Goal: Transaction & Acquisition: Book appointment/travel/reservation

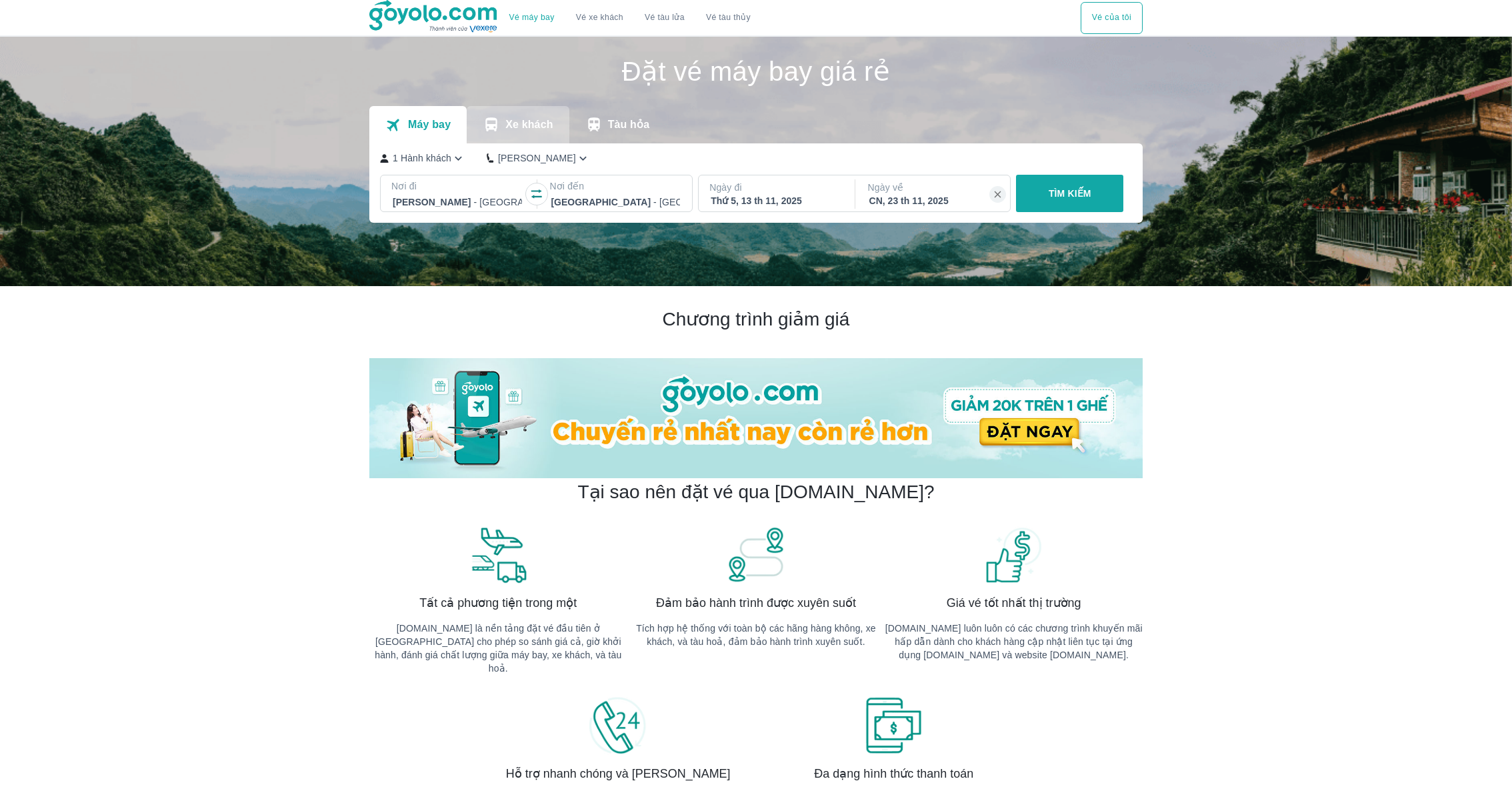
click at [513, 137] on button "Xe khách" at bounding box center [517, 125] width 102 height 37
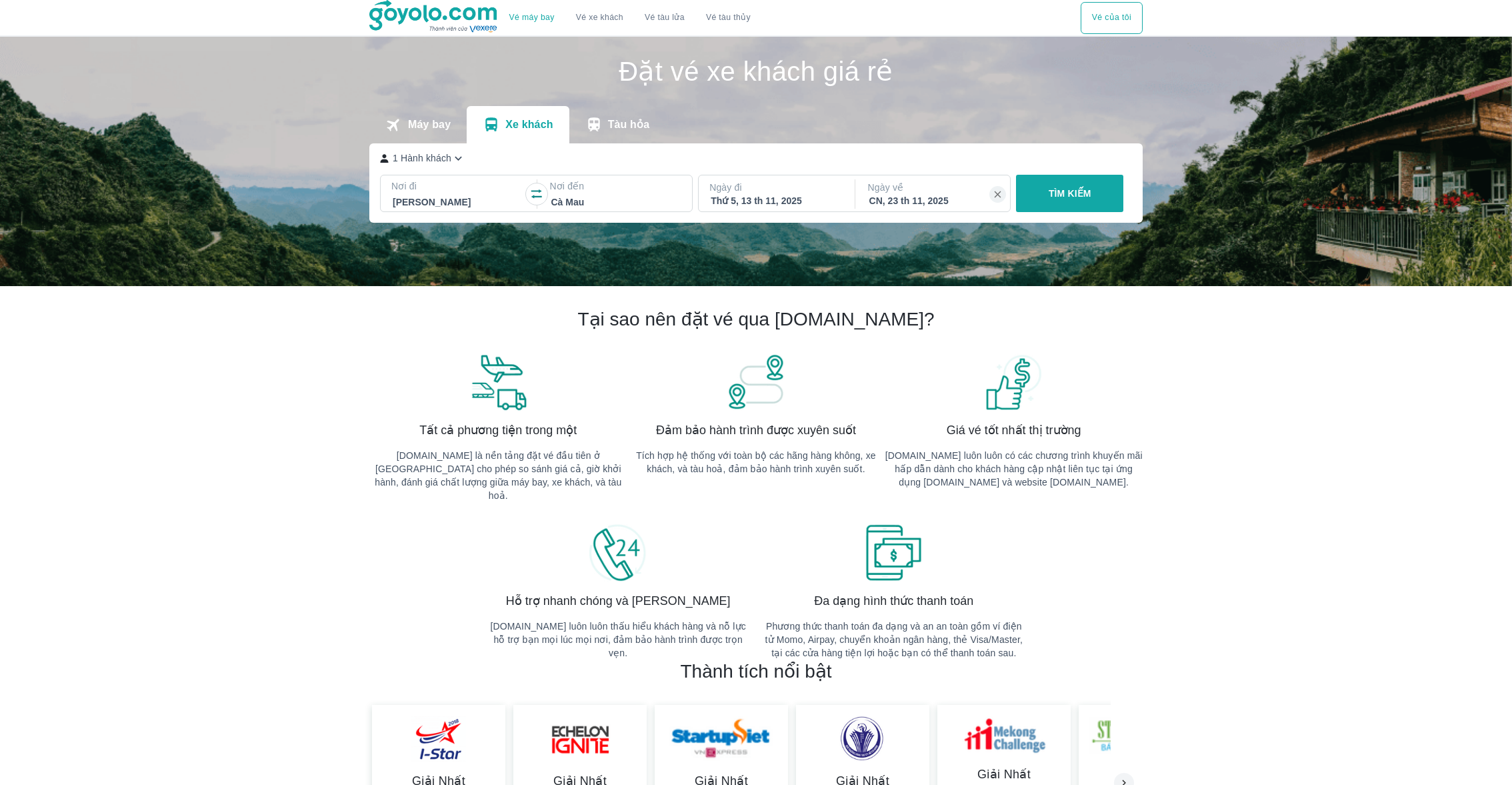
click at [429, 129] on p "Máy bay" at bounding box center [429, 125] width 43 height 14
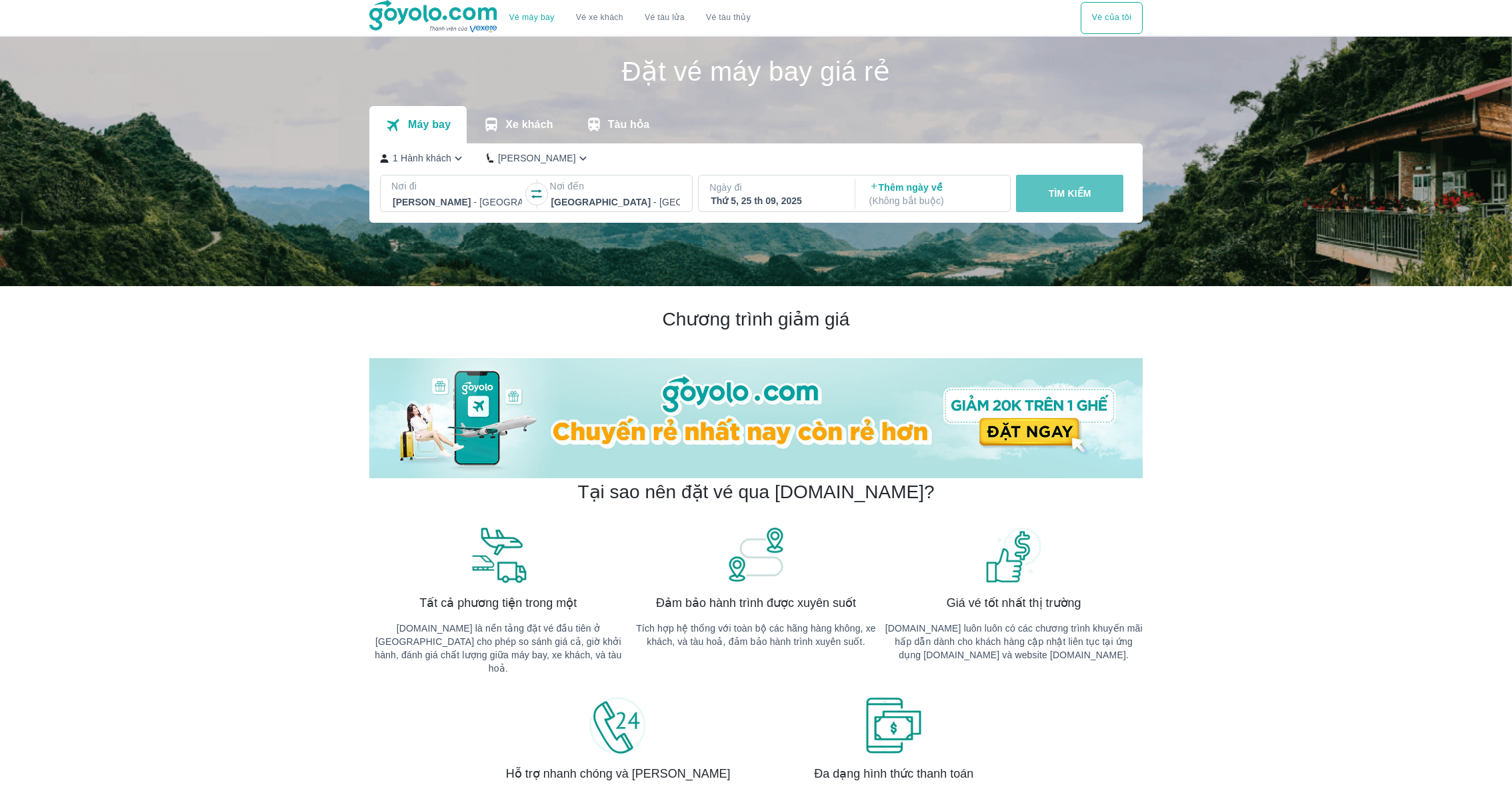
click at [1103, 192] on button "TÌM KIẾM" at bounding box center [1070, 193] width 108 height 37
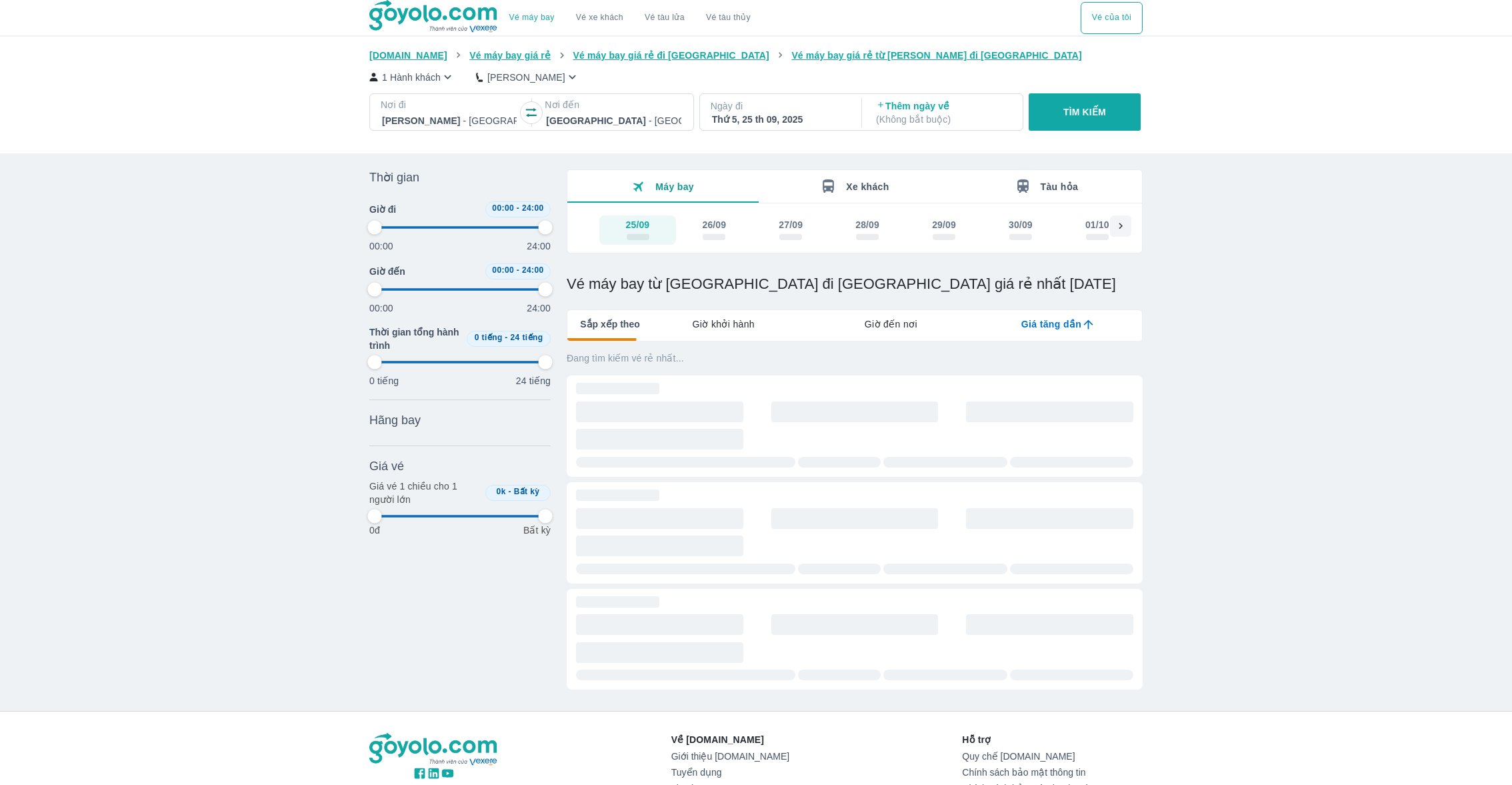
type input "97.9166666666667"
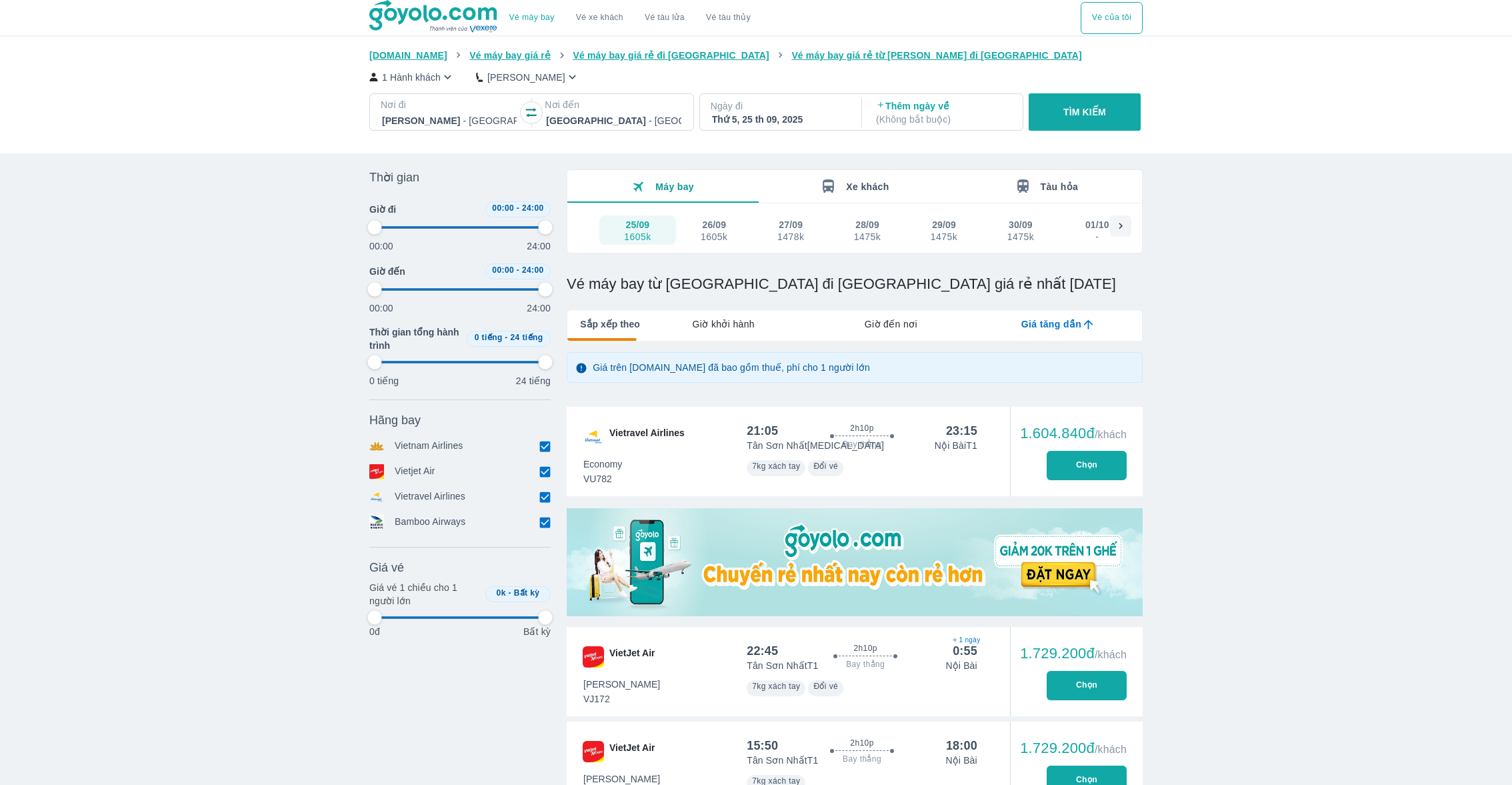
type input "97.9166666666667"
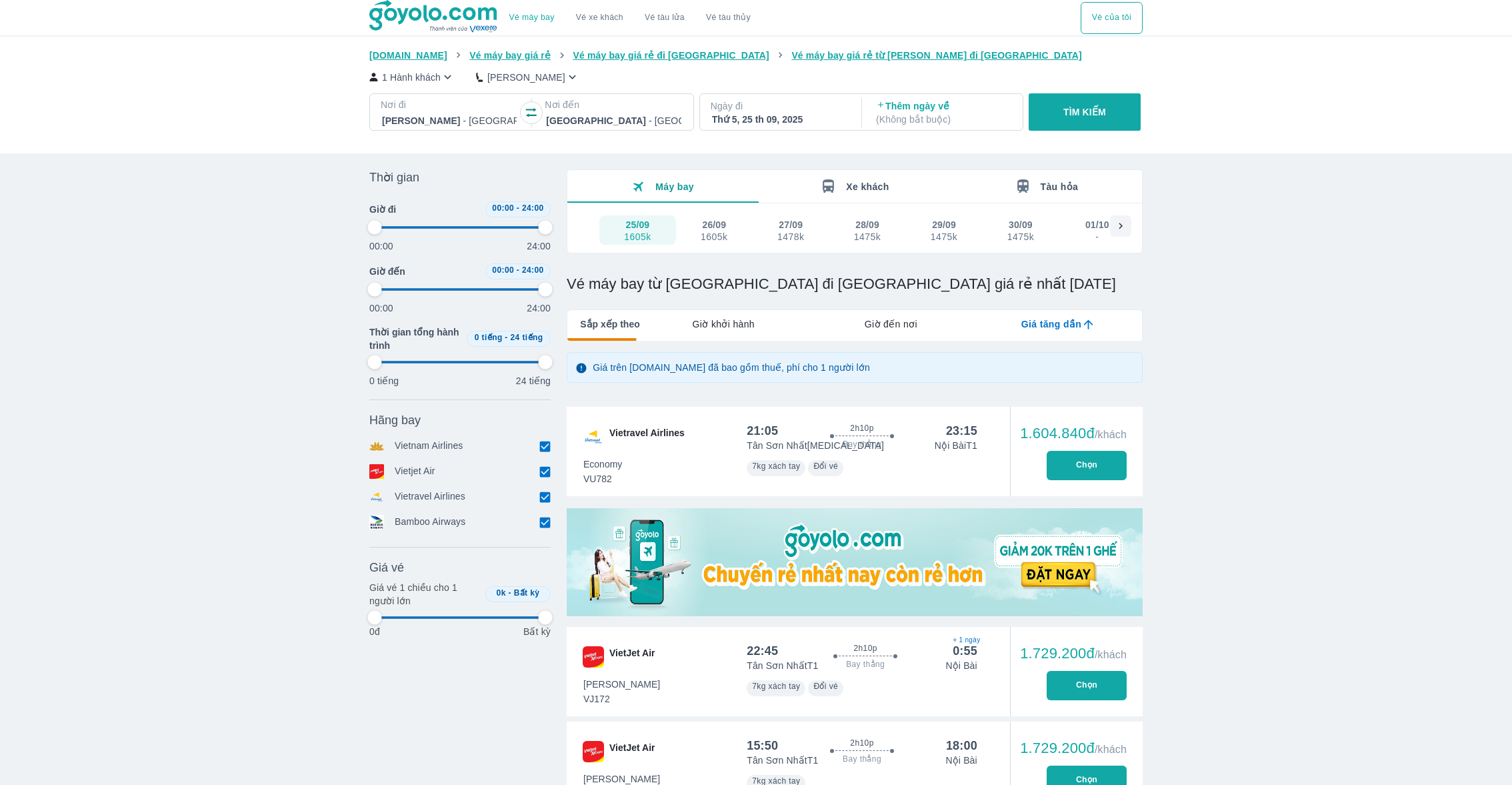
type input "97.9166666666667"
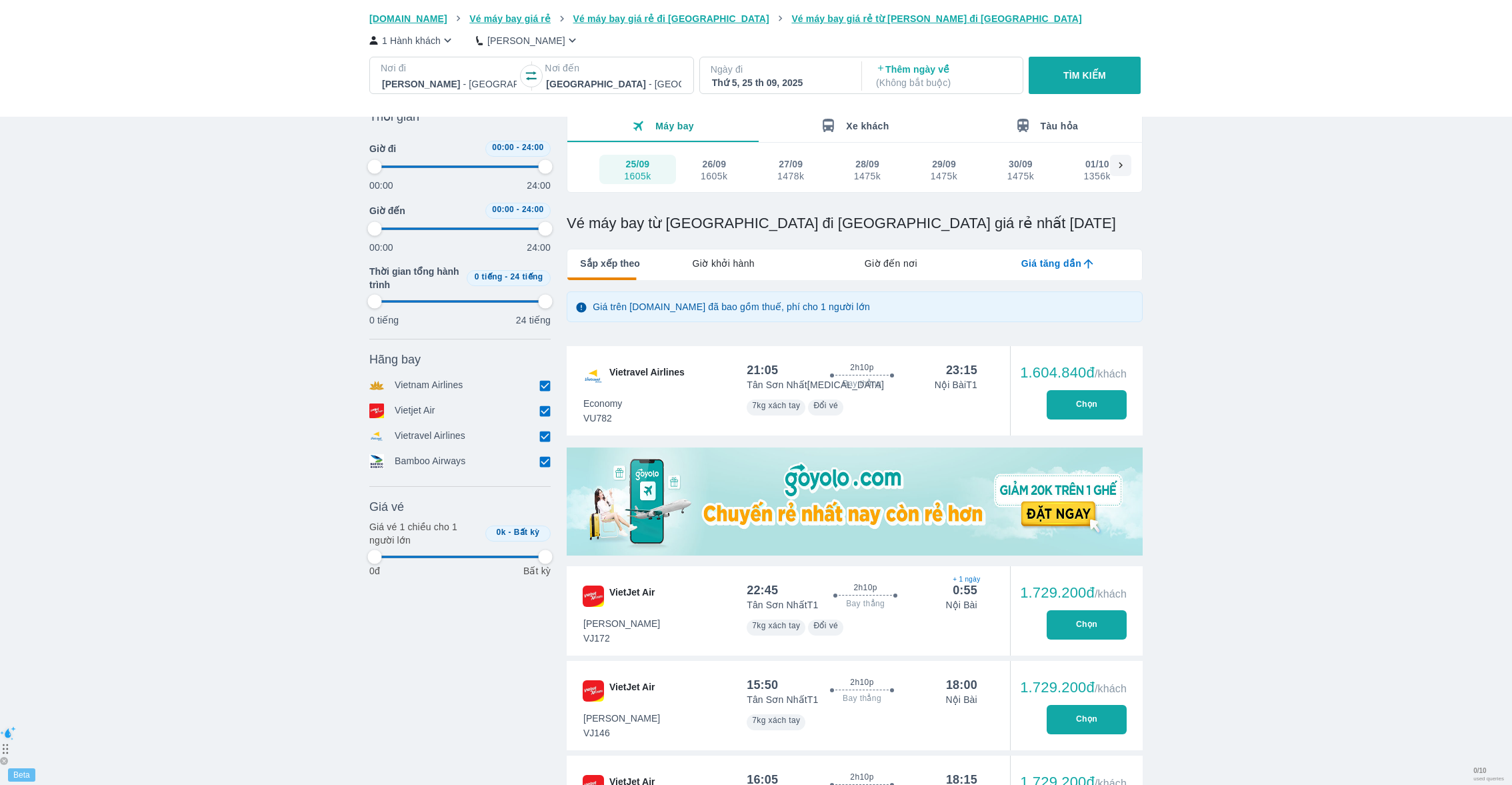
type input "97.9166666666667"
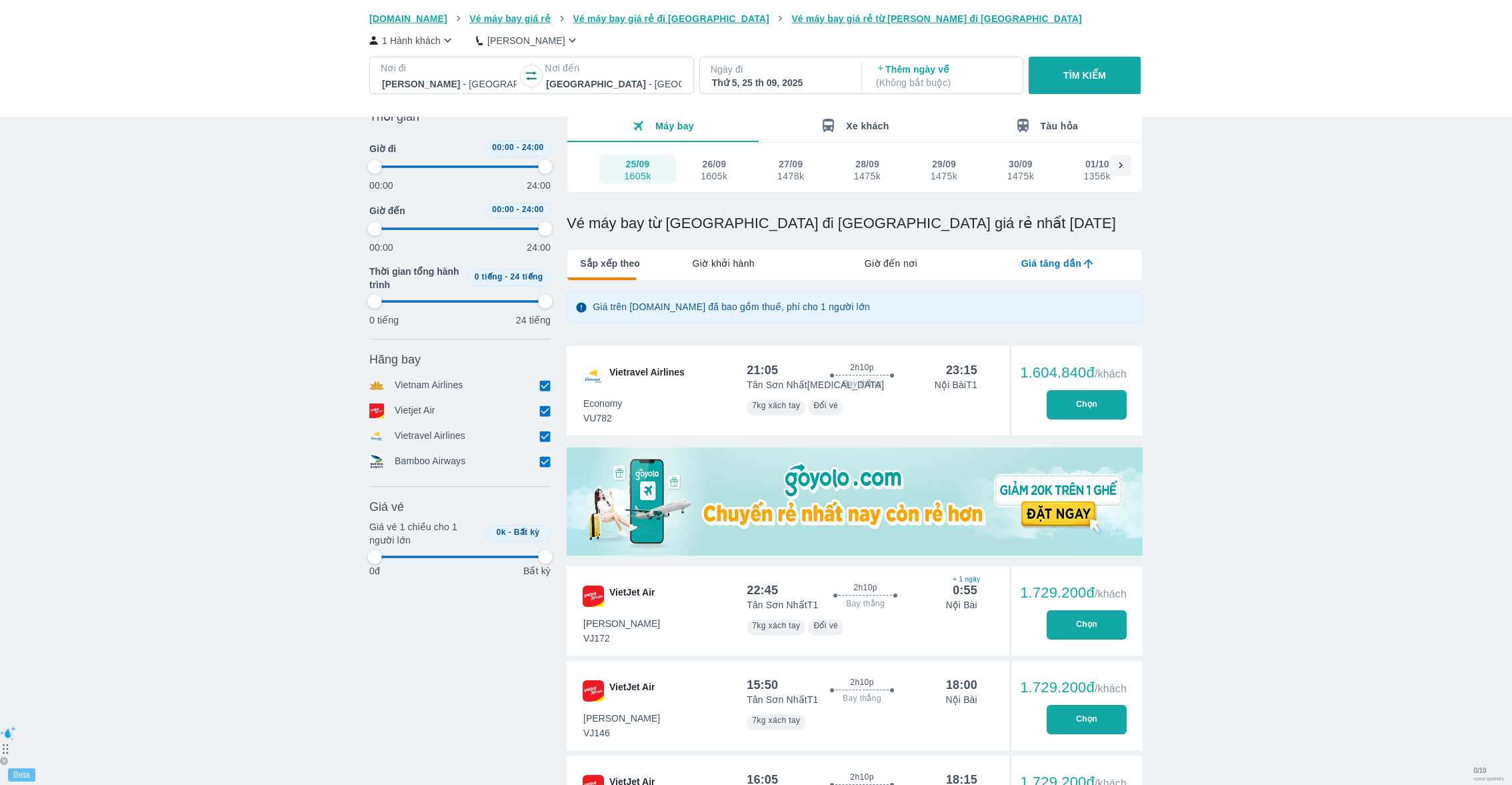
type input "97.9166666666667"
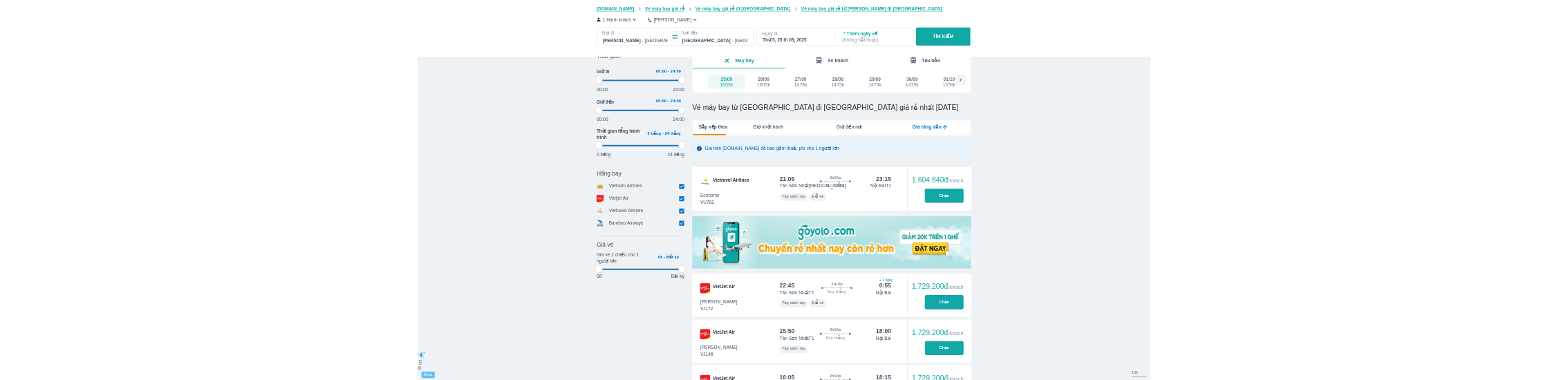
scroll to position [88, 0]
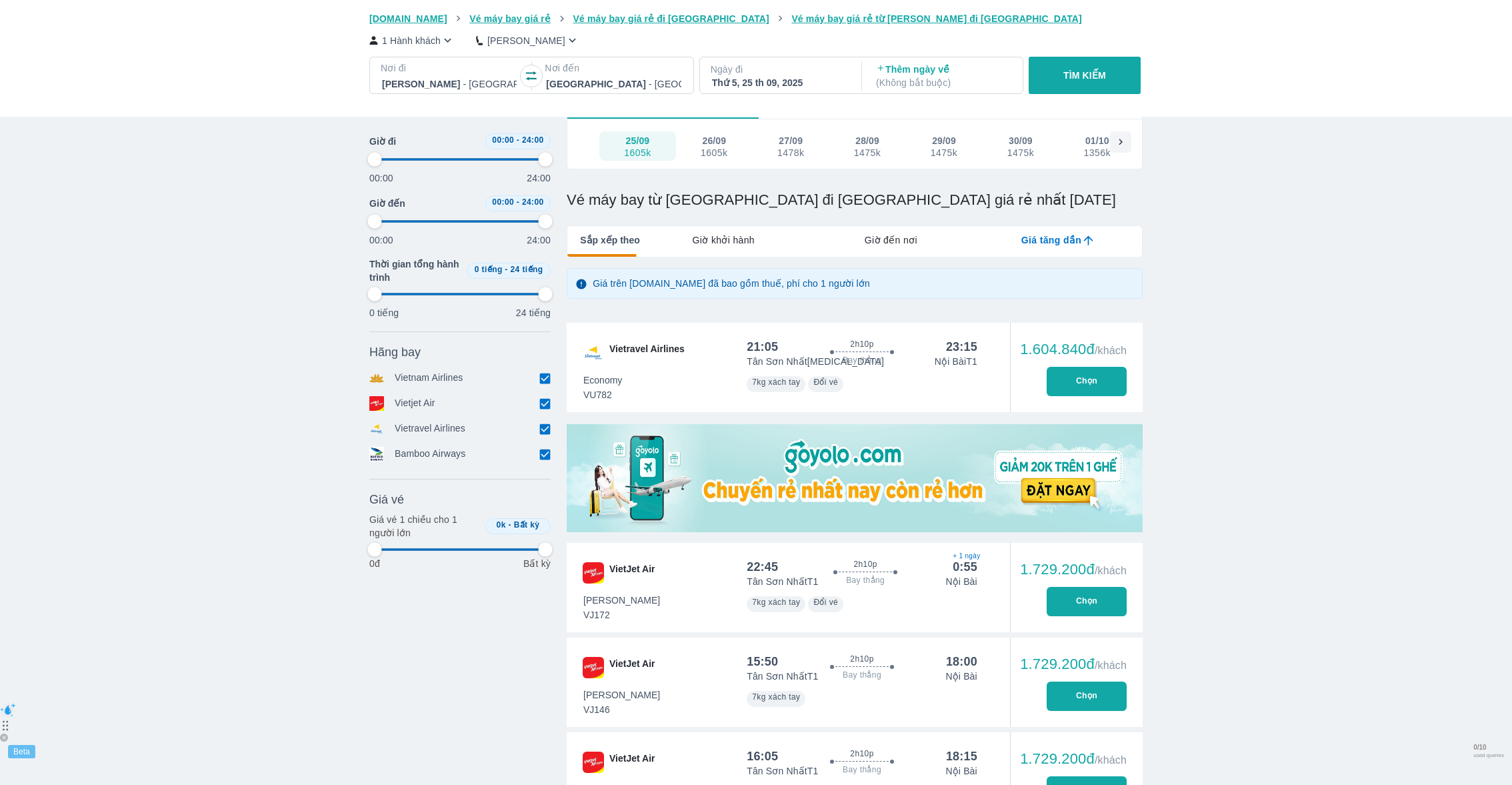
click at [840, 480] on img at bounding box center [854, 478] width 576 height 108
type input "97.9166666666667"
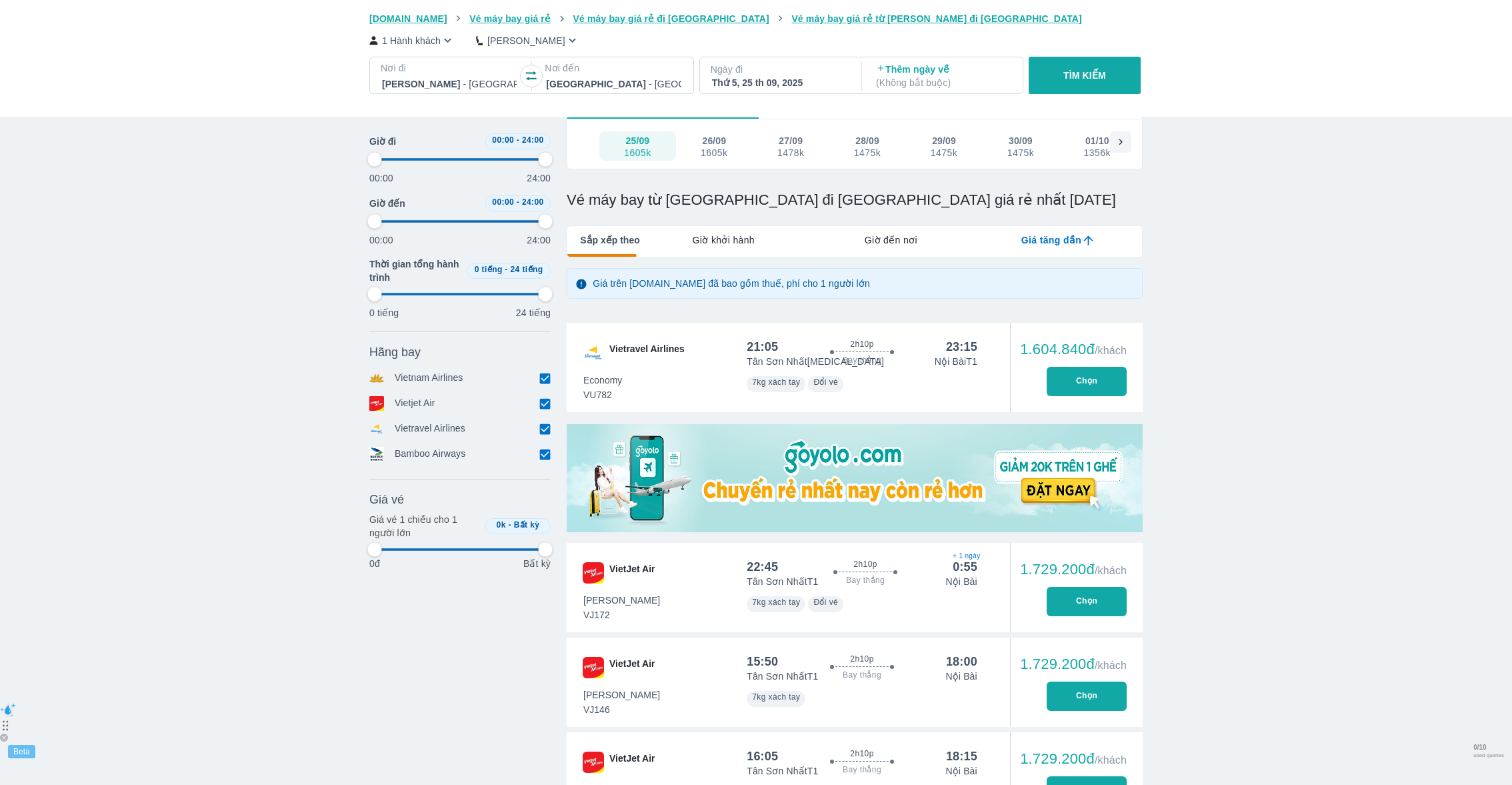
type input "97.9166666666667"
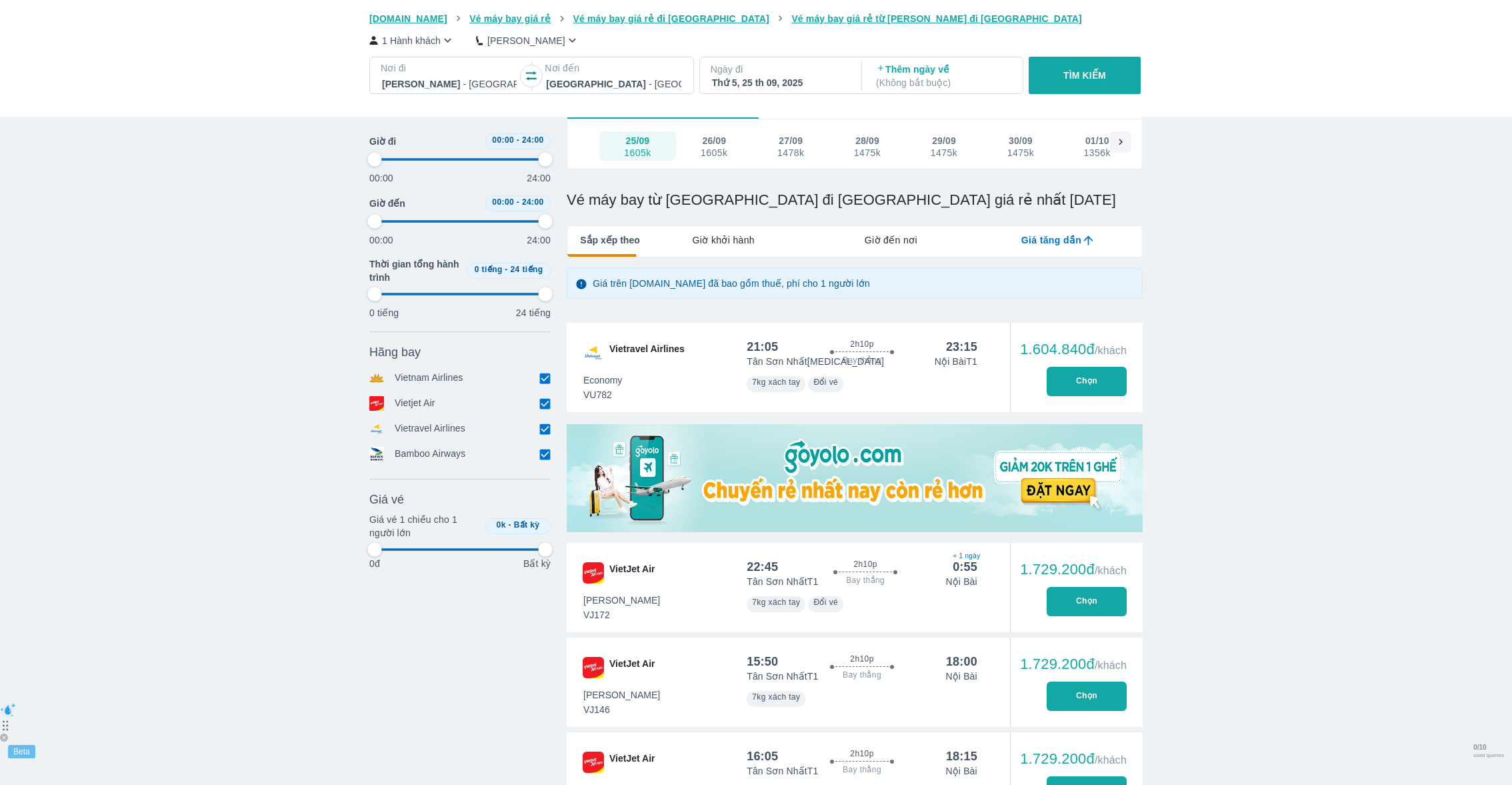
type input "97.9166666666667"
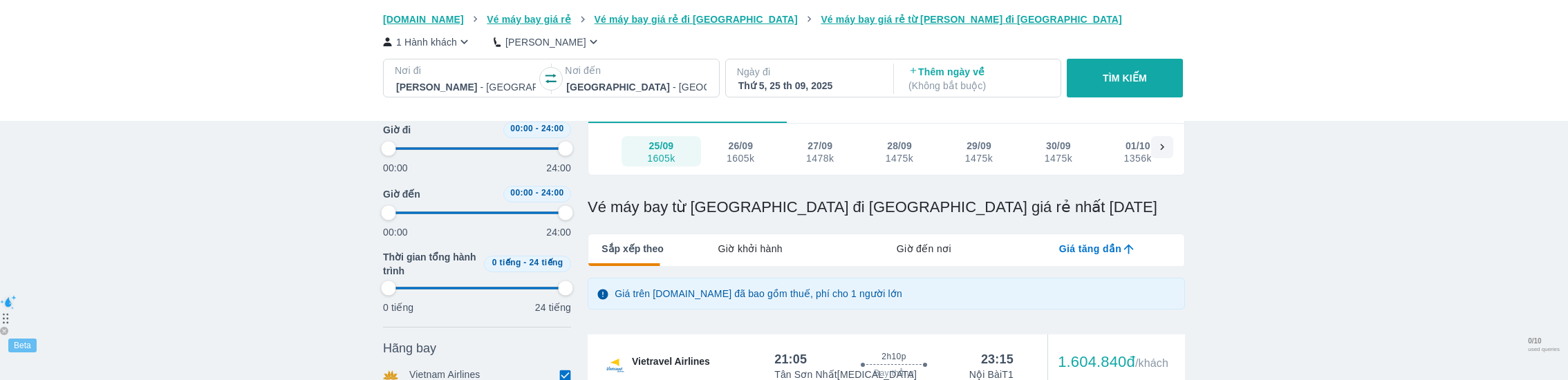
scroll to position [374, 0]
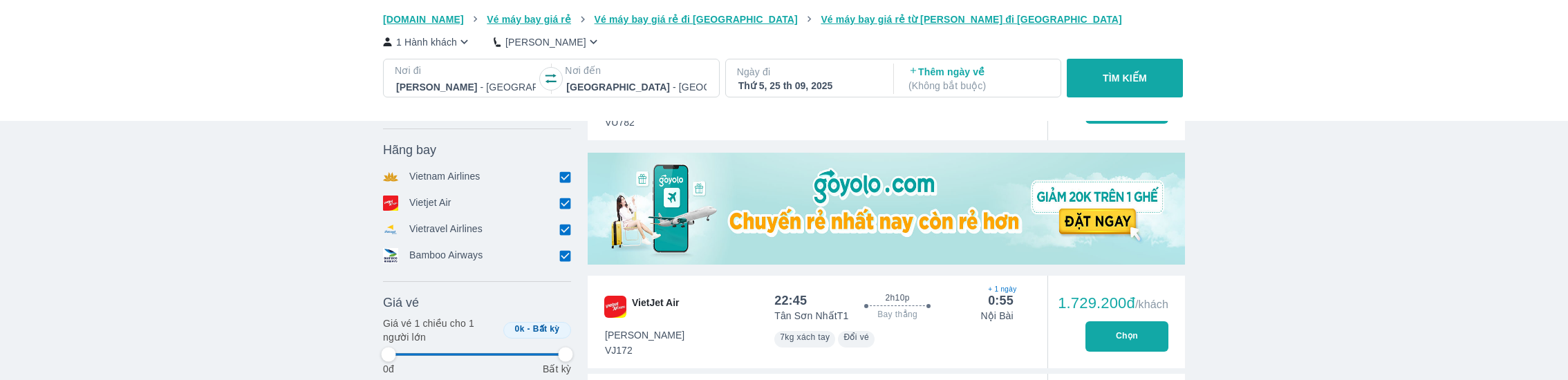
type input "97.9166666666667"
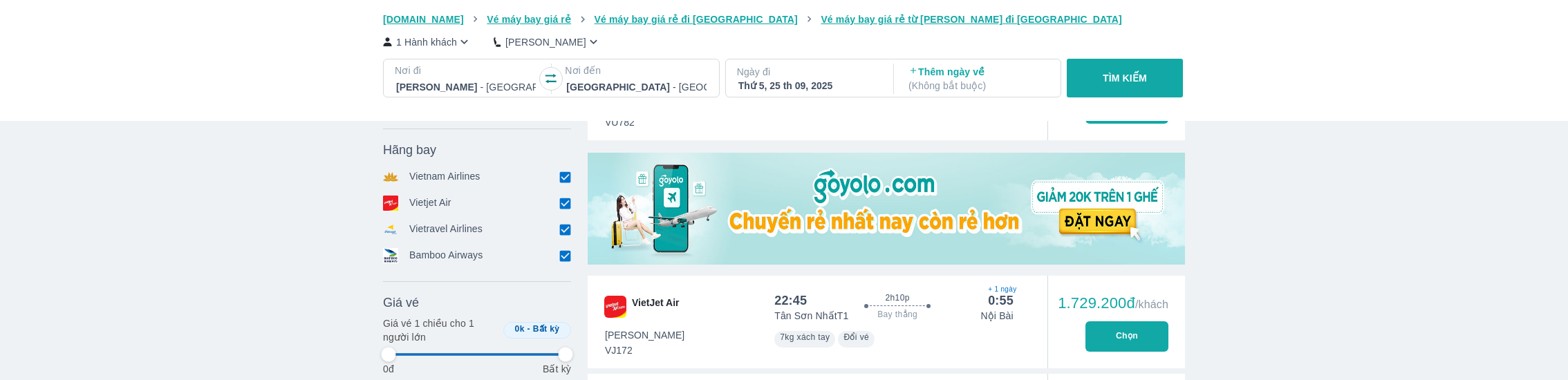
type input "97.9166666666667"
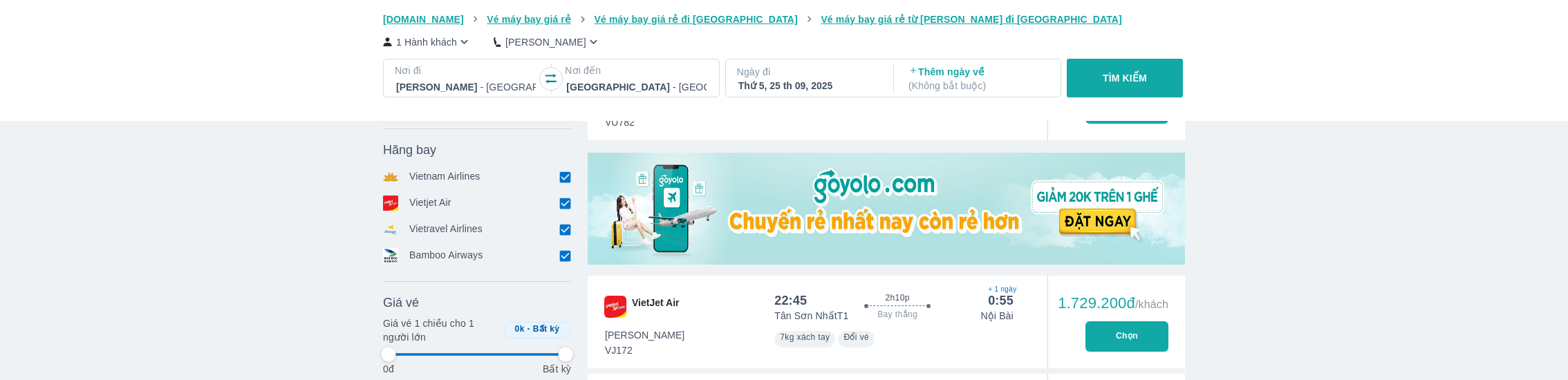
type input "97.9166666666667"
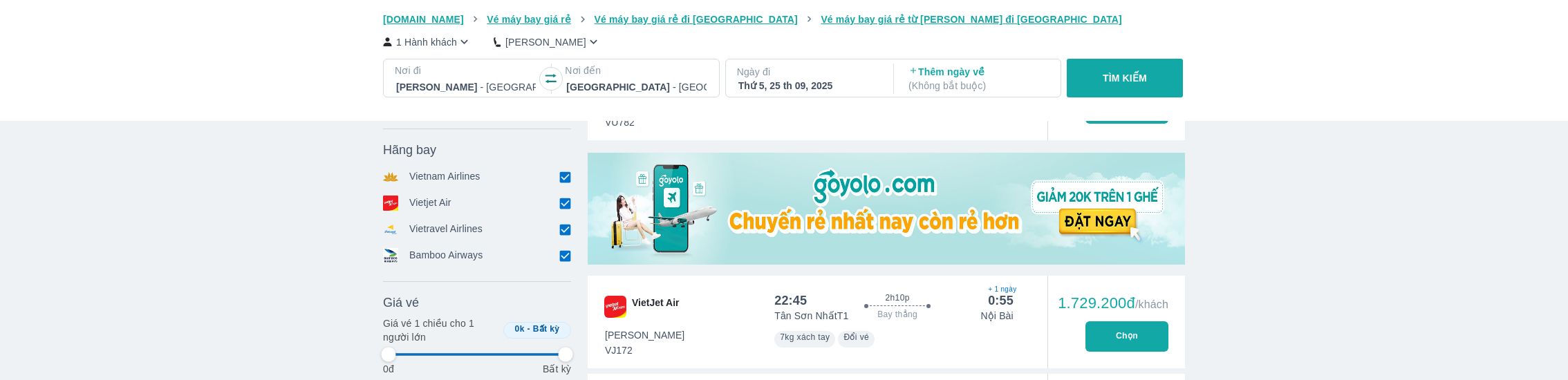
type input "97.9166666666667"
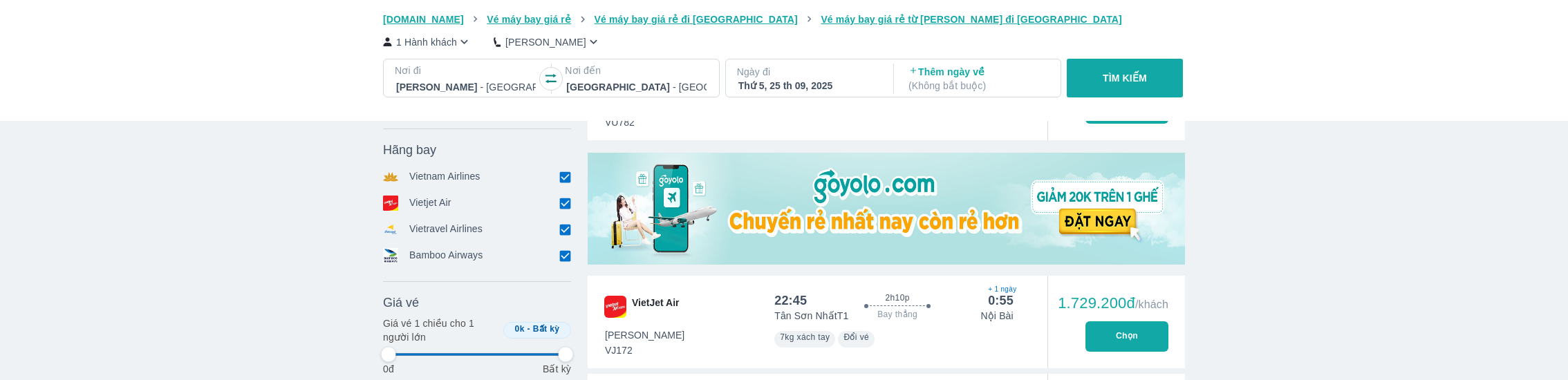
type input "97.9166666666667"
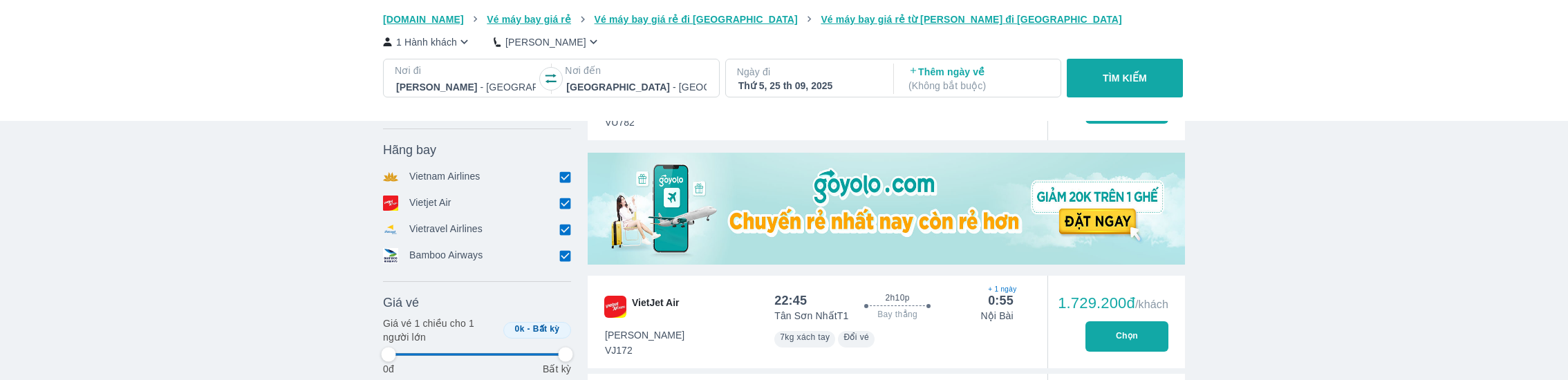
type input "97.9166666666667"
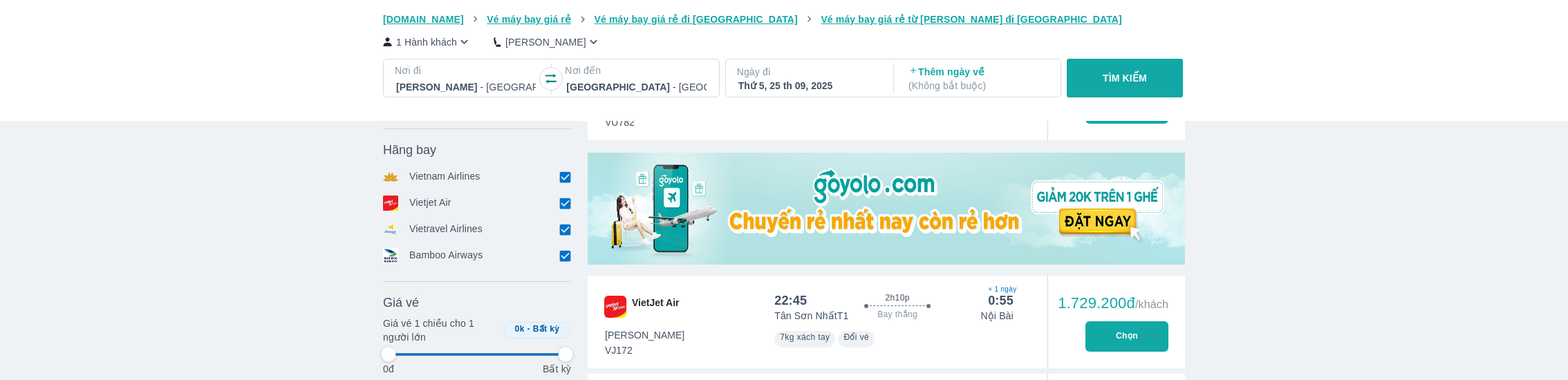
type input "97.9166666666667"
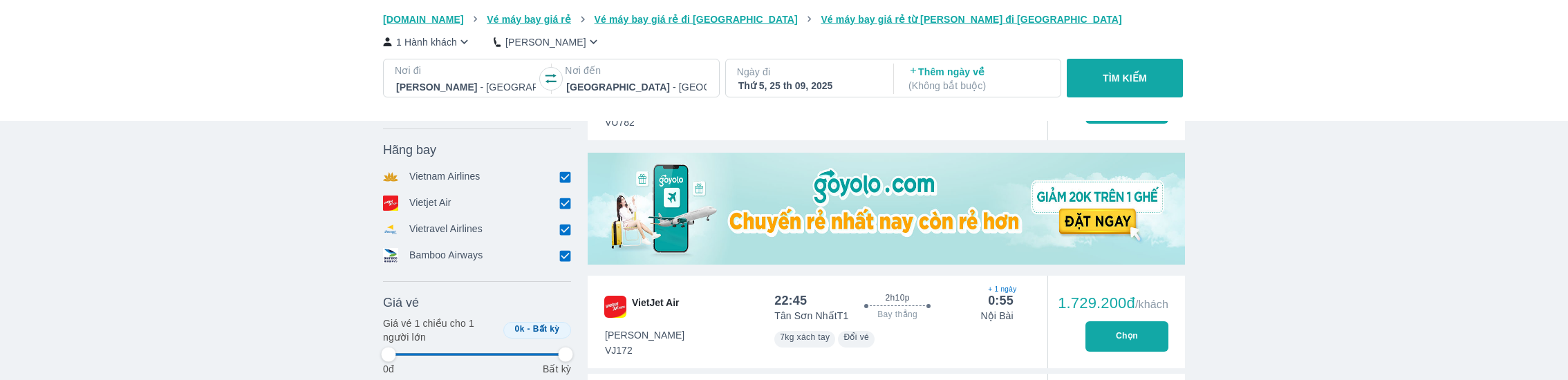
type input "97.9166666666667"
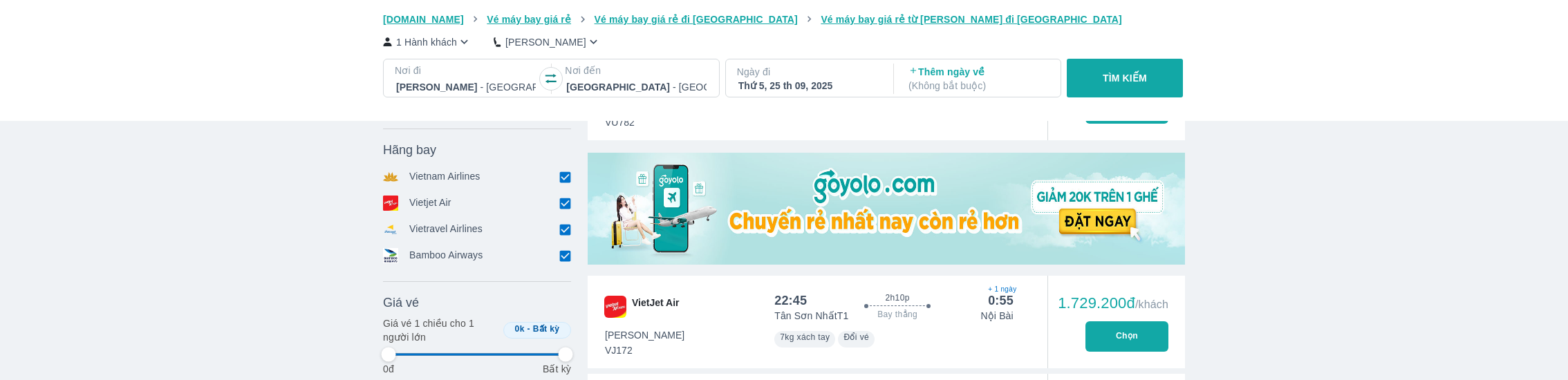
type input "97.9166666666667"
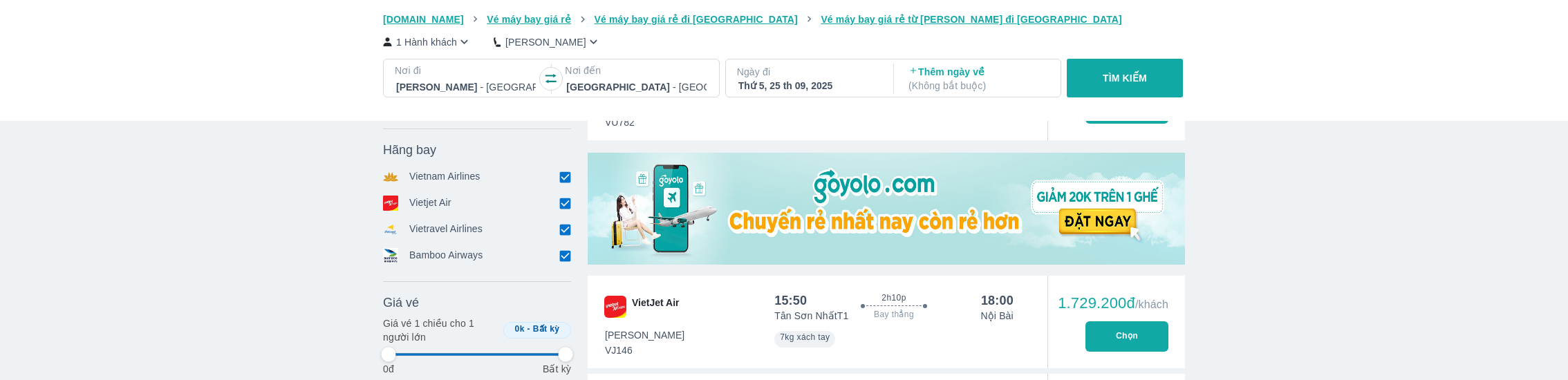
type input "97.9166666666667"
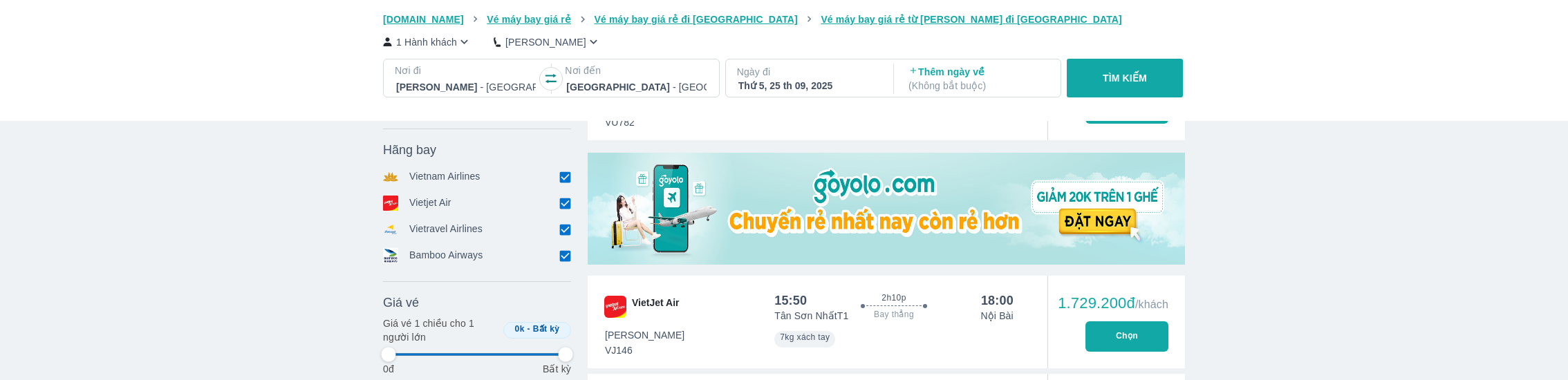
type input "97.9166666666667"
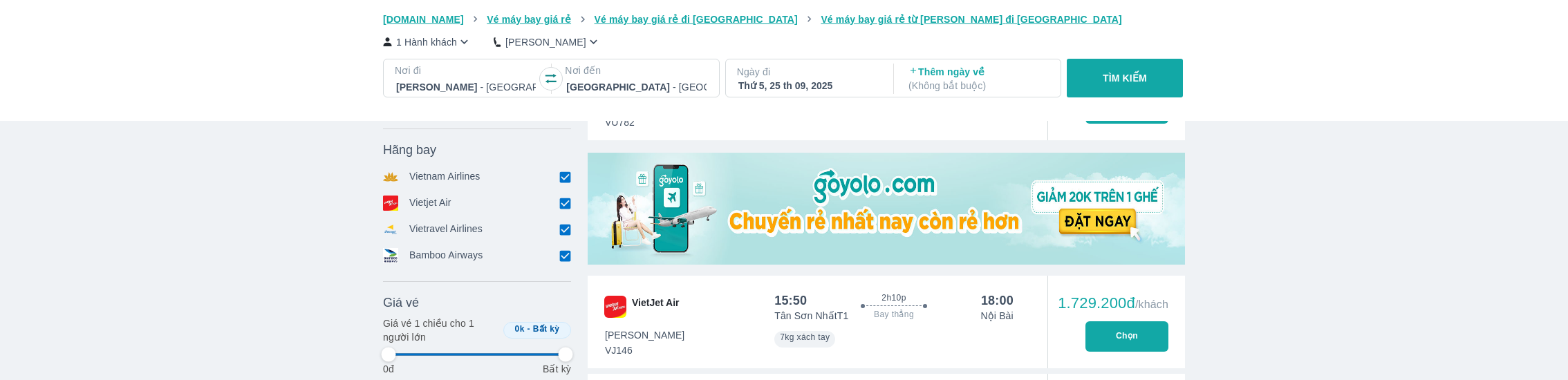
type input "97.9166666666667"
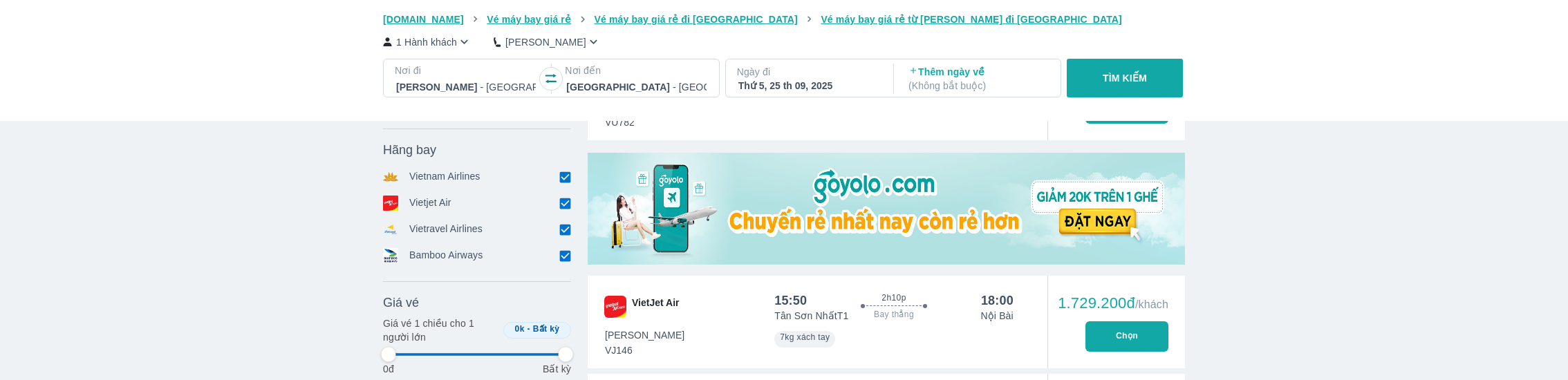
type input "97.9166666666667"
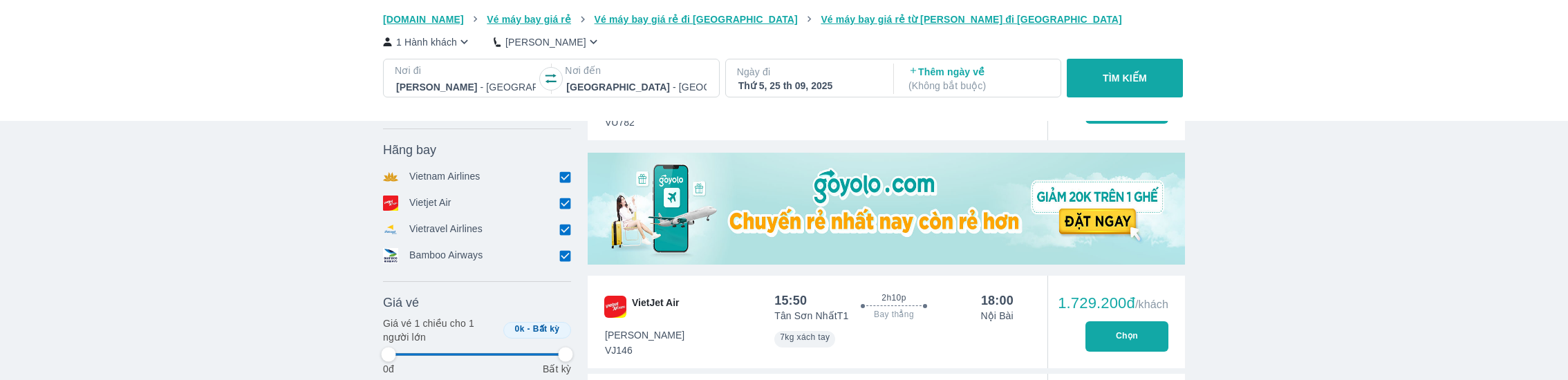
type input "97.9166666666667"
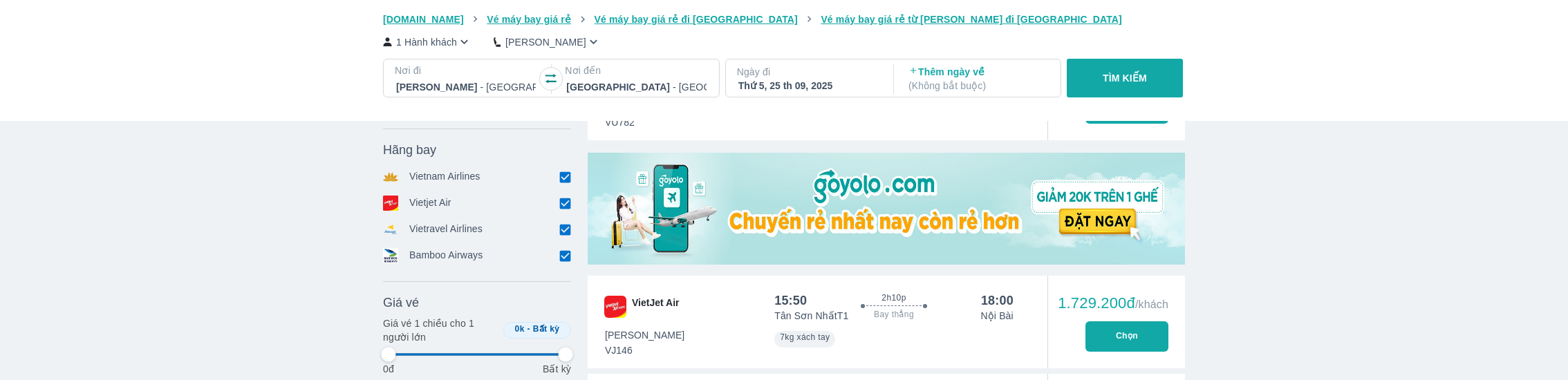
type input "97.9166666666667"
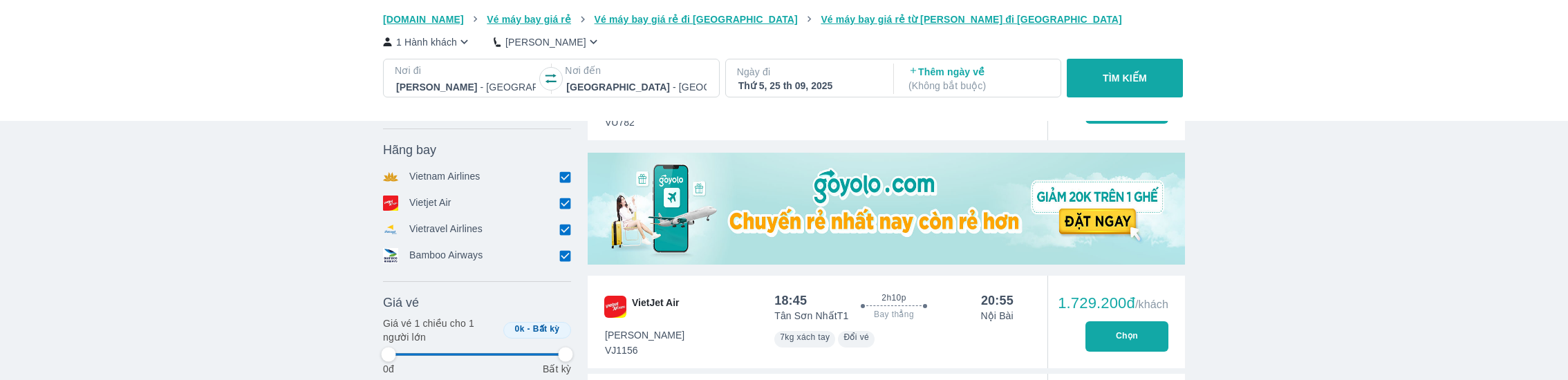
type input "97.9166666666667"
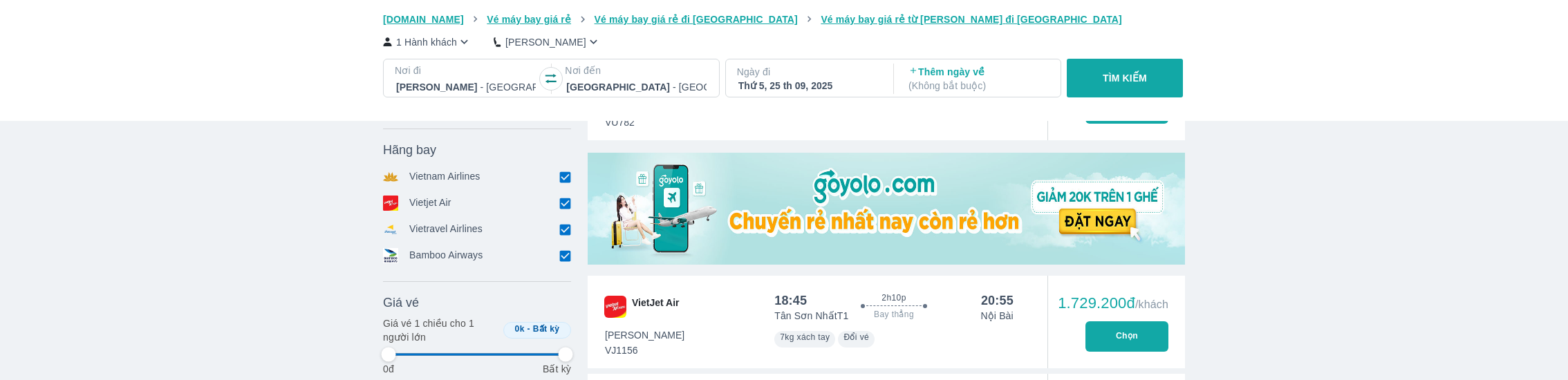
type input "97.9166666666667"
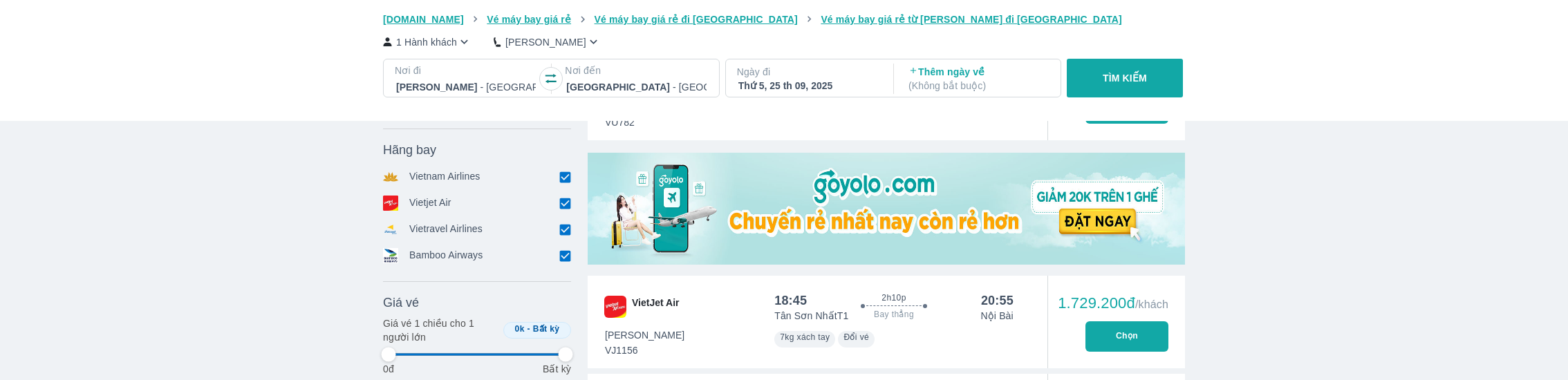
type input "97.9166666666667"
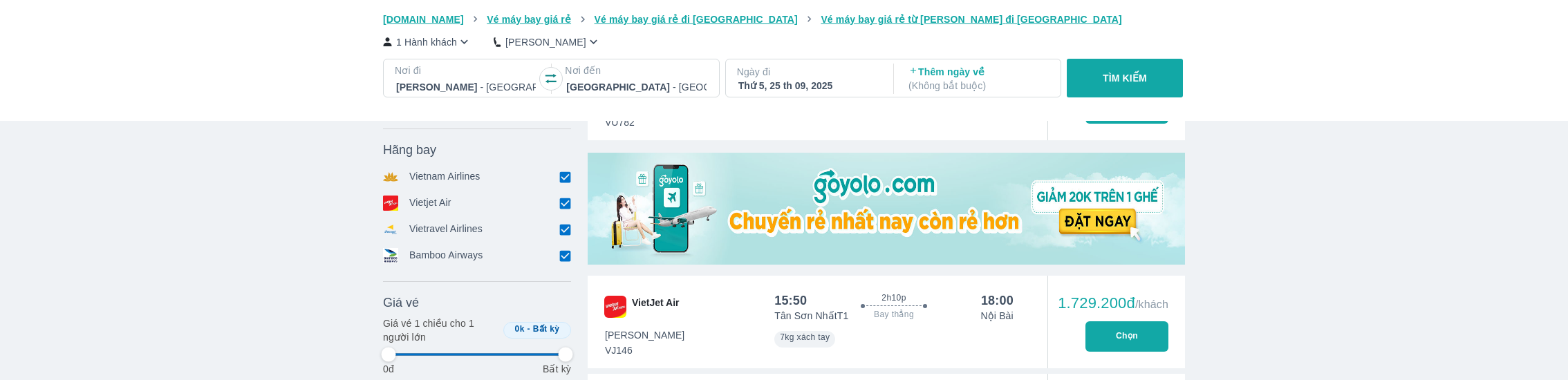
type input "97.9166666666667"
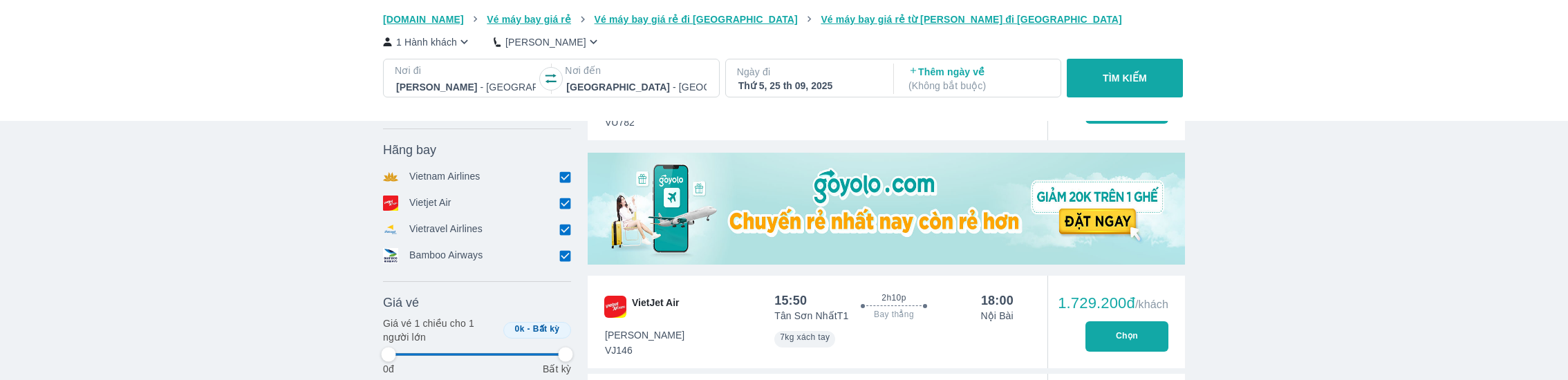
type input "97.9166666666667"
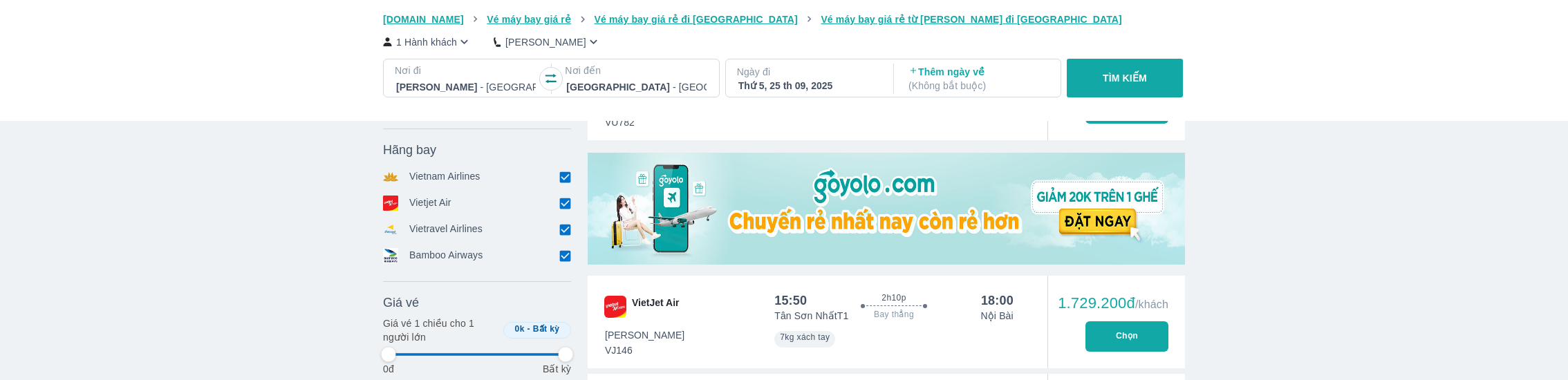
type input "97.9166666666667"
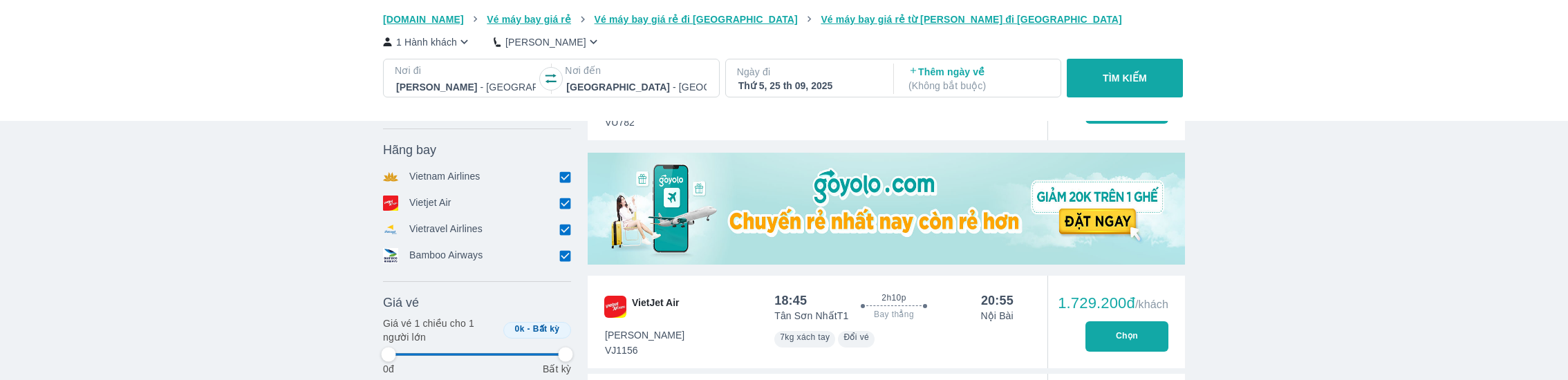
click at [857, 221] on img at bounding box center [886, 208] width 597 height 112
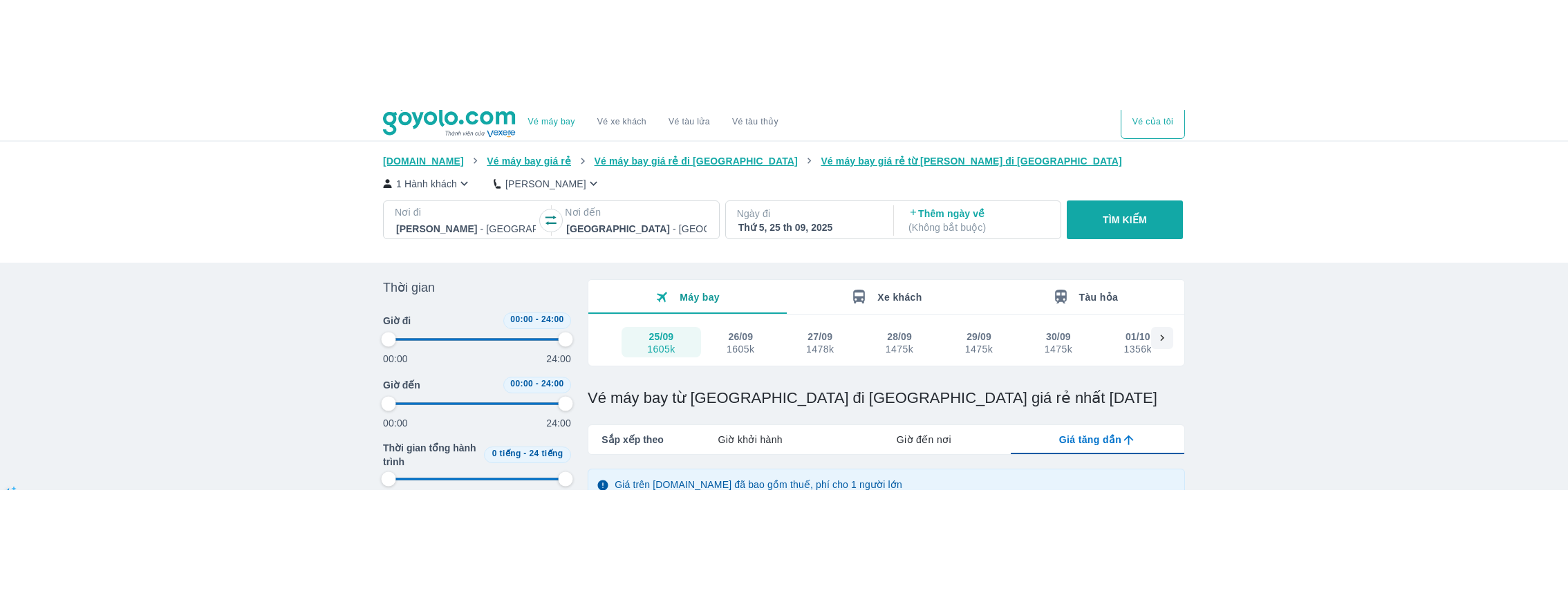
scroll to position [0, 0]
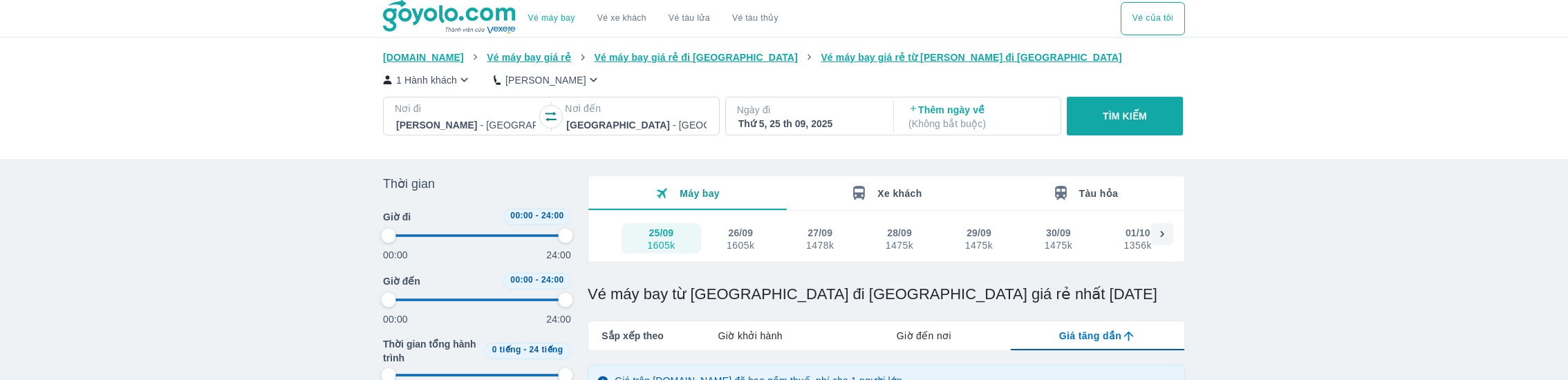
click at [472, 18] on img at bounding box center [450, 17] width 134 height 34
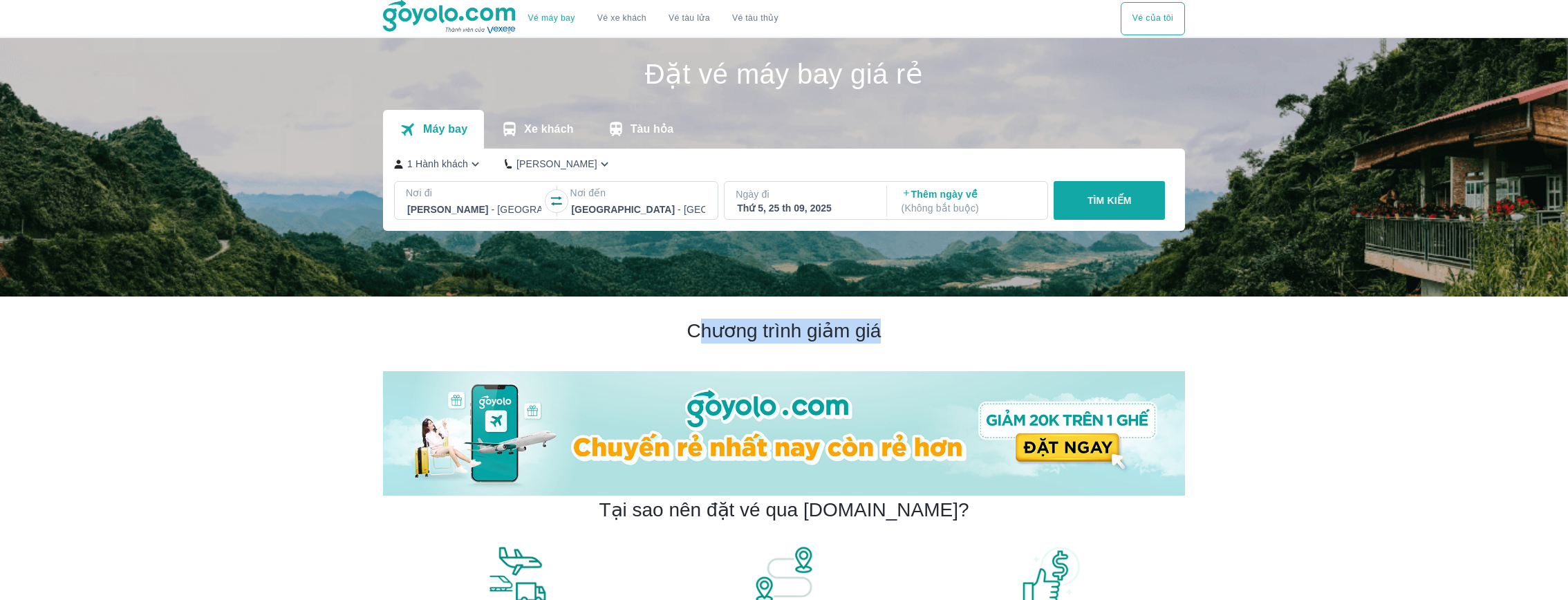
drag, startPoint x: 698, startPoint y: 322, endPoint x: 966, endPoint y: 325, distance: 268.0
click at [966, 325] on h2 "Chương trình giảm giá" at bounding box center [784, 332] width 802 height 25
drag, startPoint x: 672, startPoint y: 328, endPoint x: 966, endPoint y: 333, distance: 294.0
click at [966, 333] on h2 "Chương trình giảm giá" at bounding box center [784, 332] width 802 height 25
copy h2 "Chương trình giảm giá"
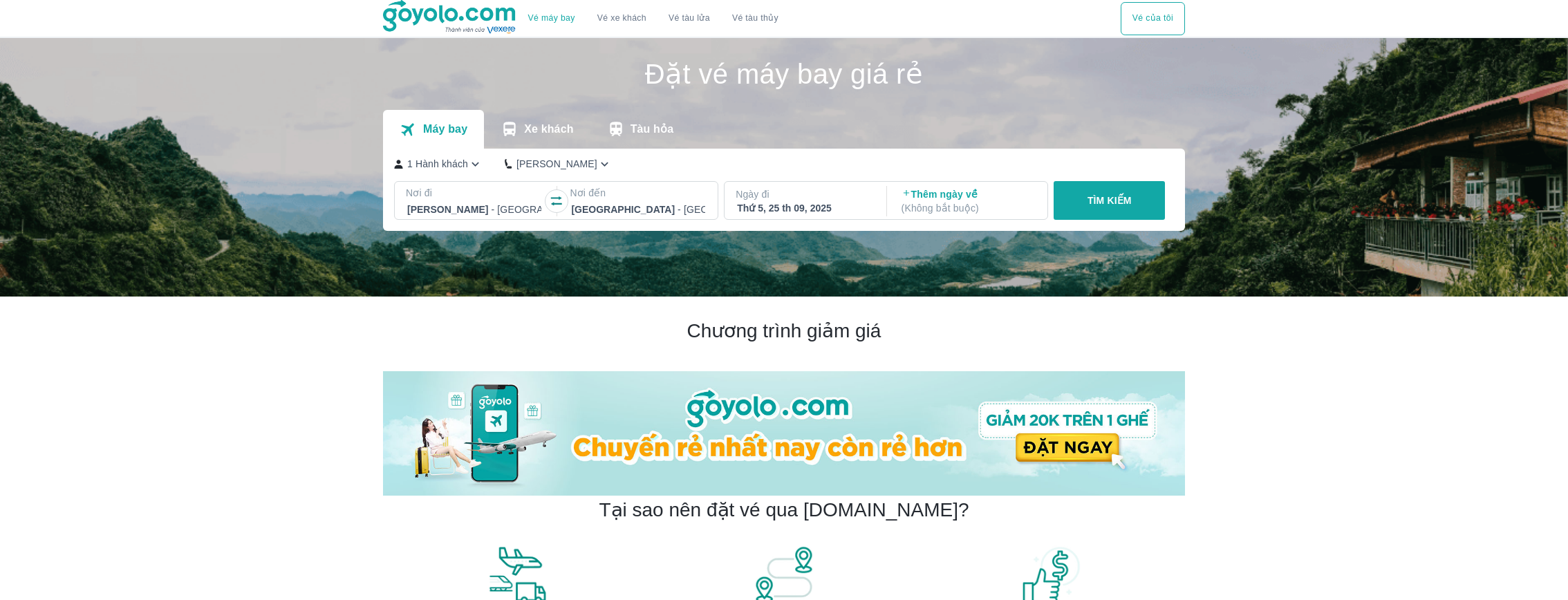
click at [1101, 201] on p "TÌM KIẾM" at bounding box center [1109, 200] width 44 height 14
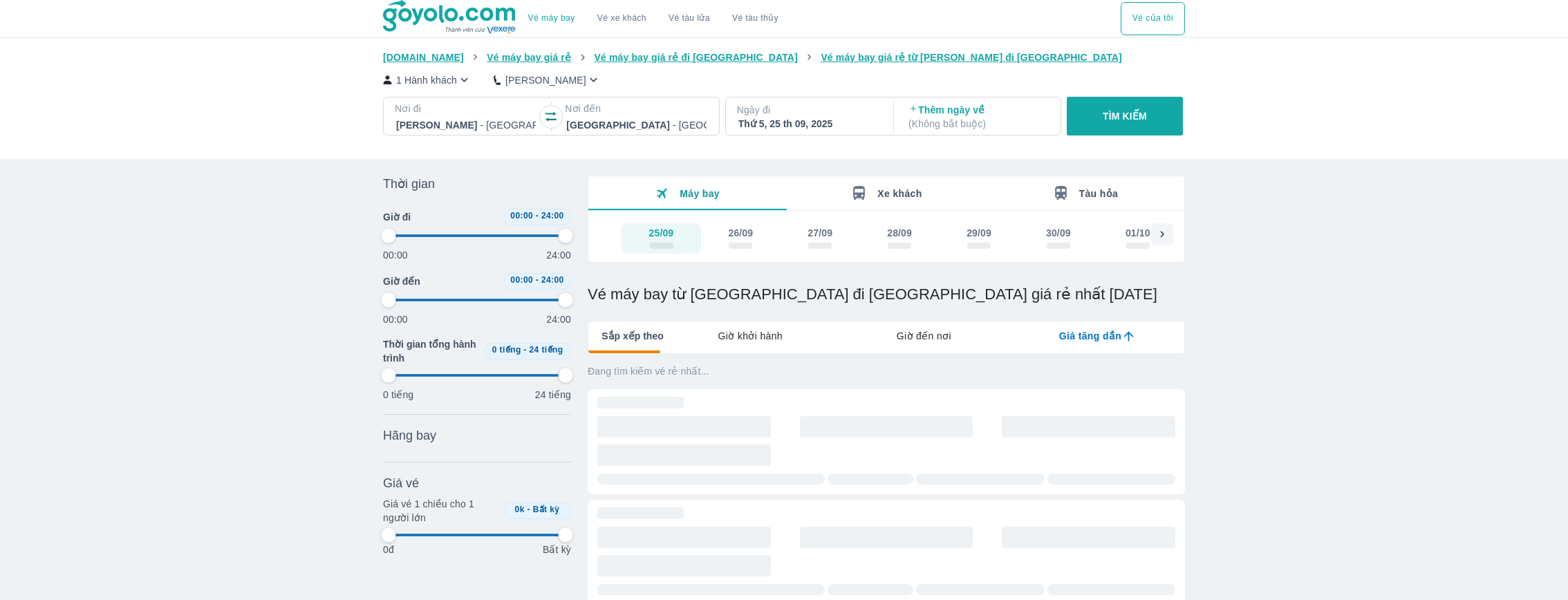
type input "97.9166666666667"
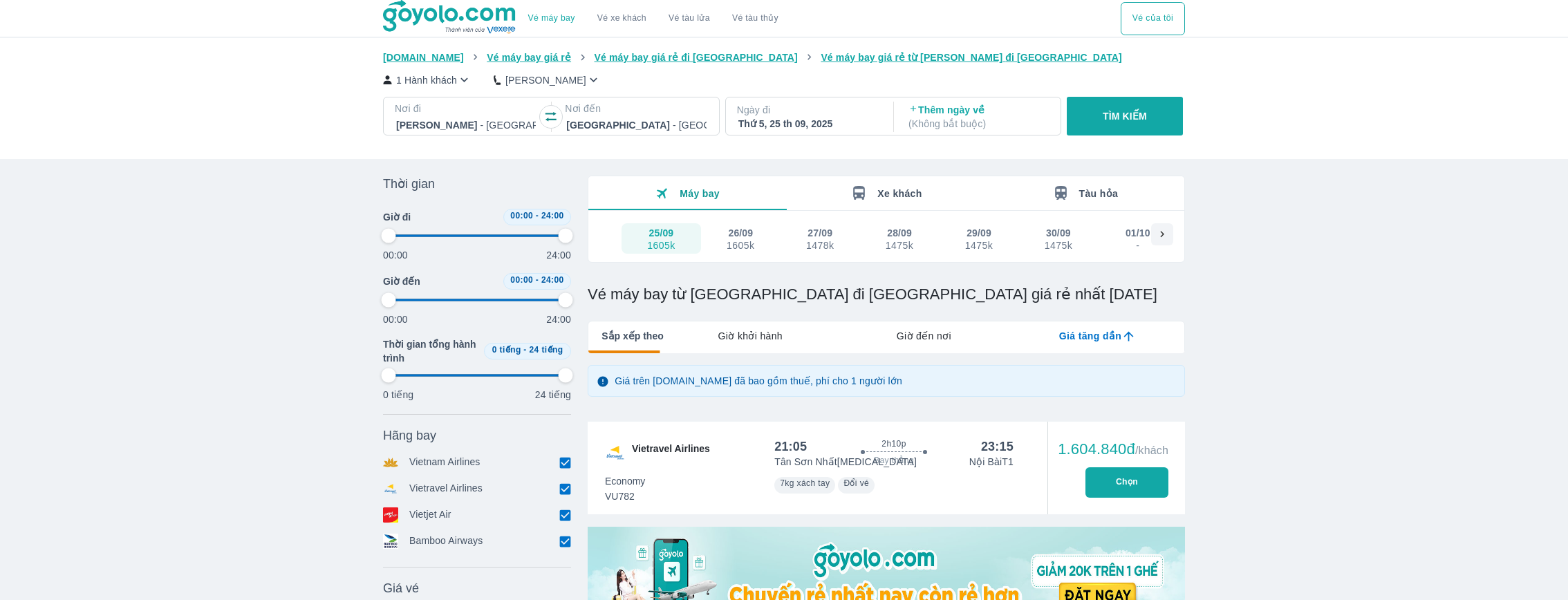
type input "97.9166666666667"
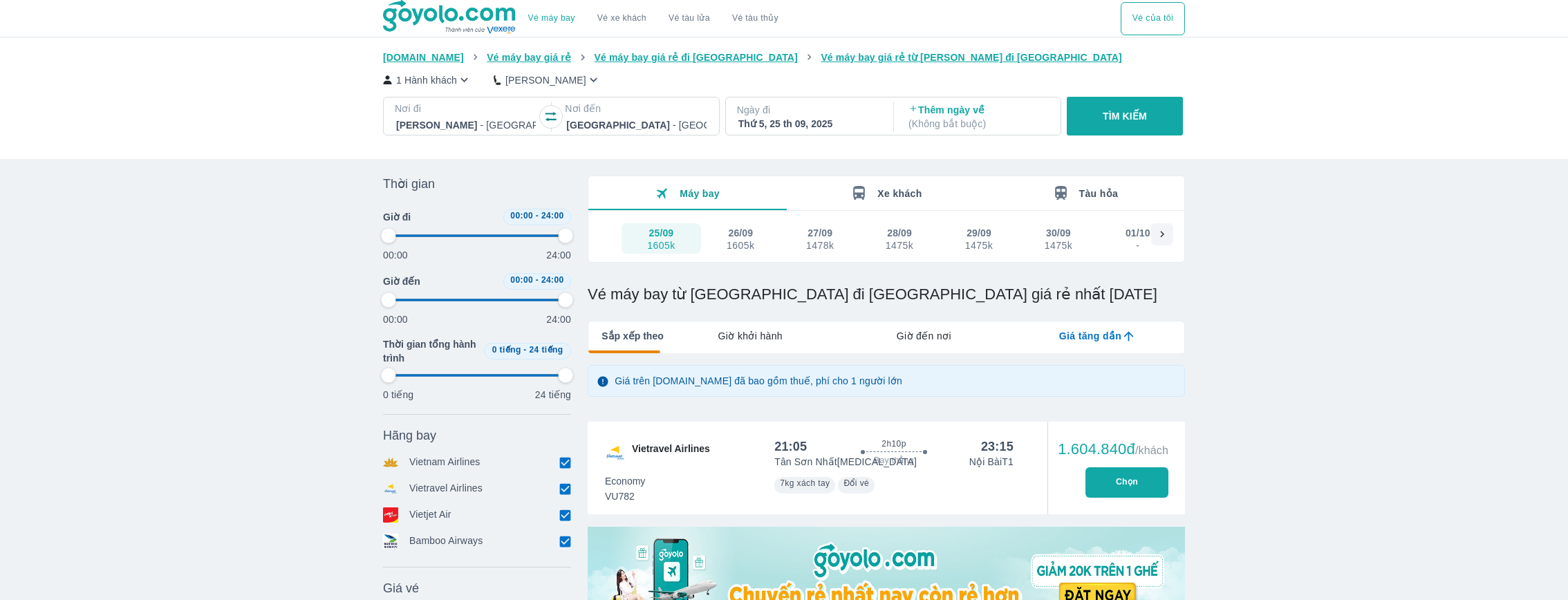
type input "97.9166666666667"
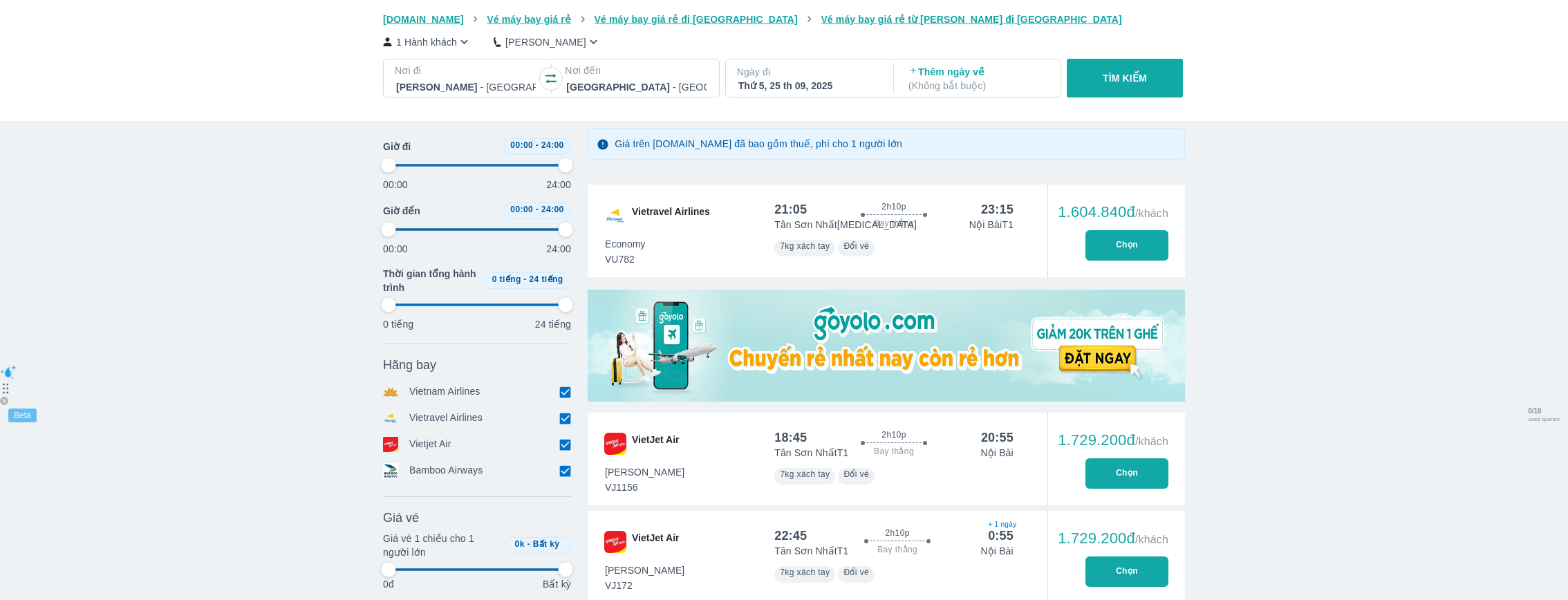
type input "97.9166666666667"
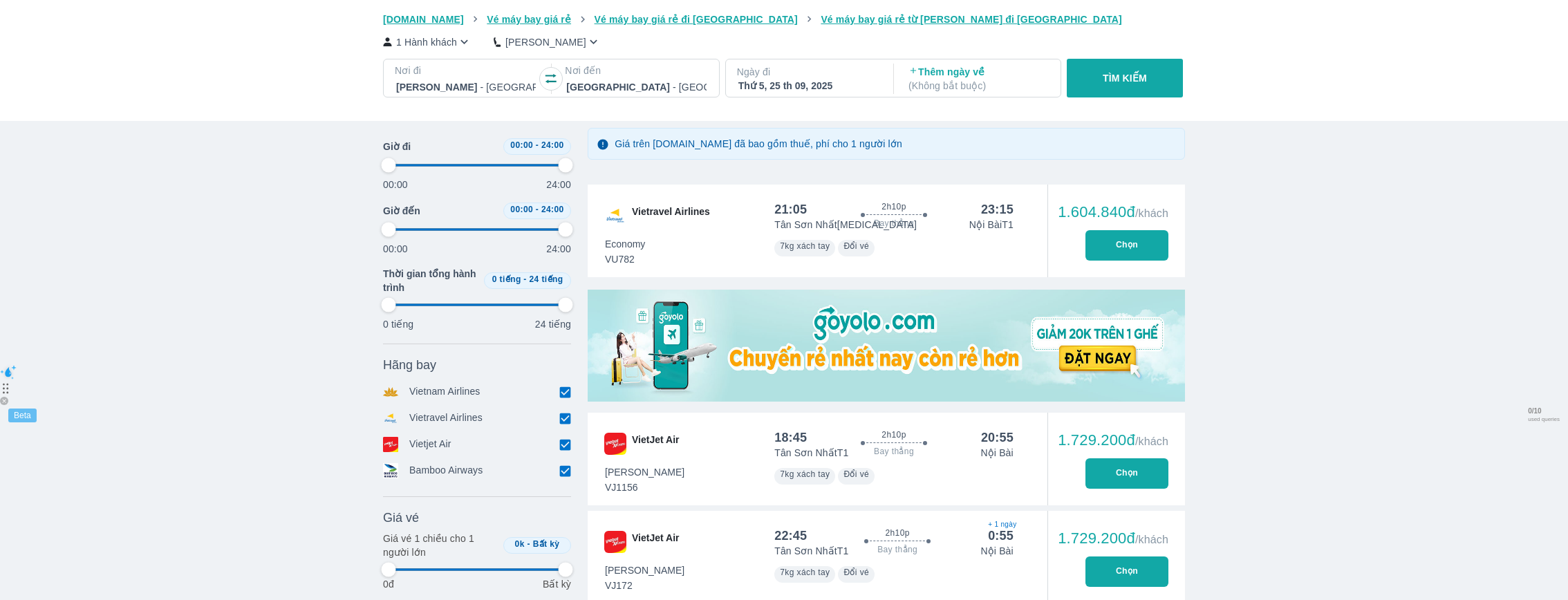
type input "97.9166666666667"
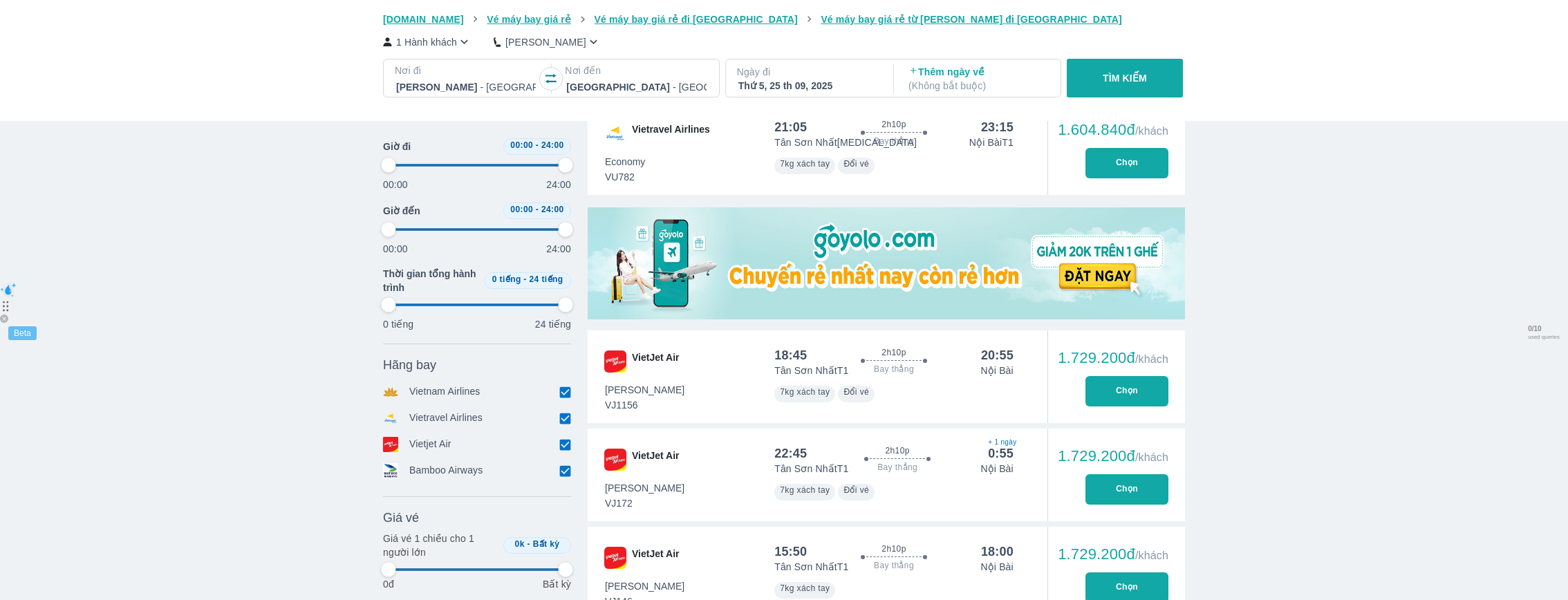
scroll to position [263, 0]
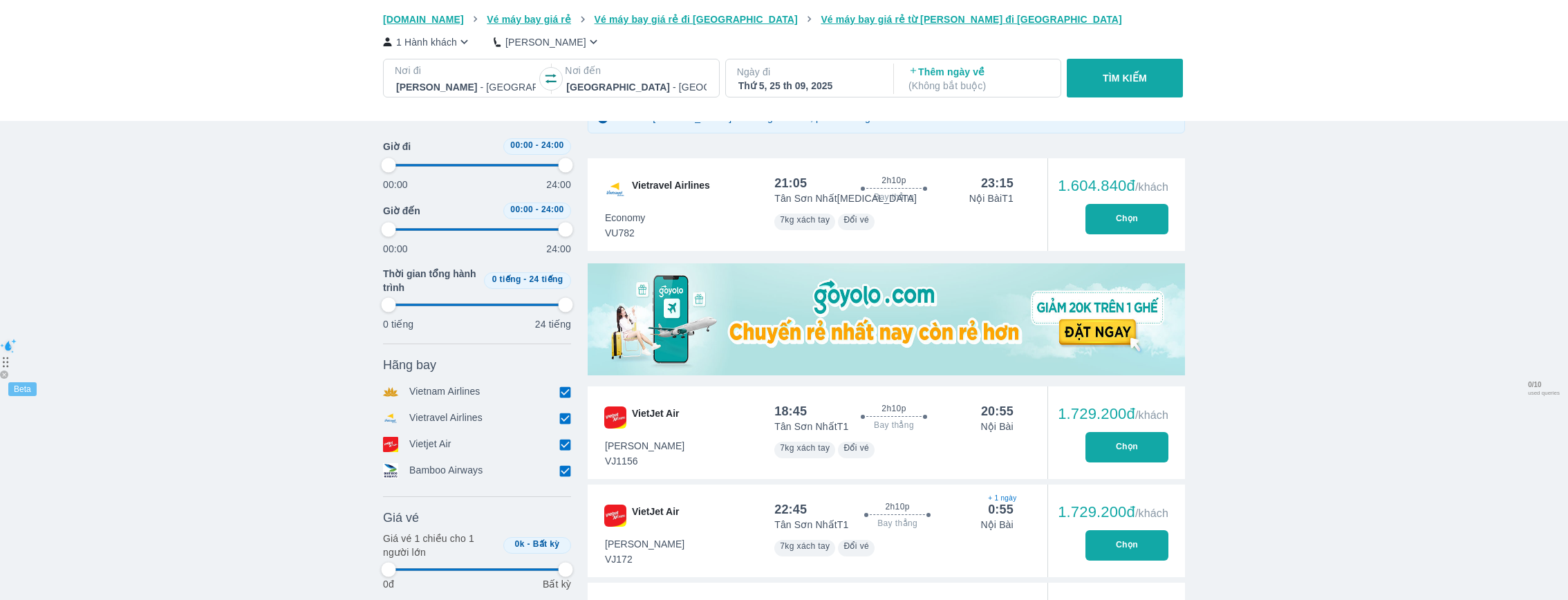
type input "97.9166666666667"
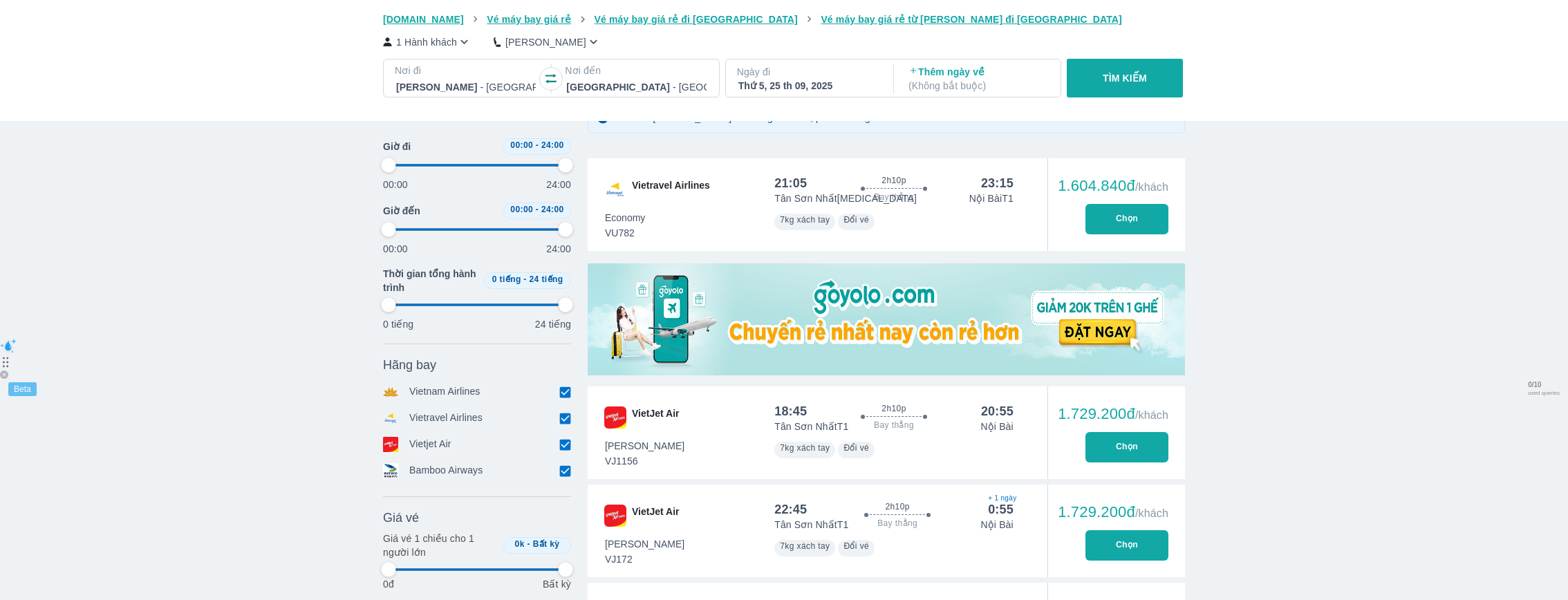
type input "97.9166666666667"
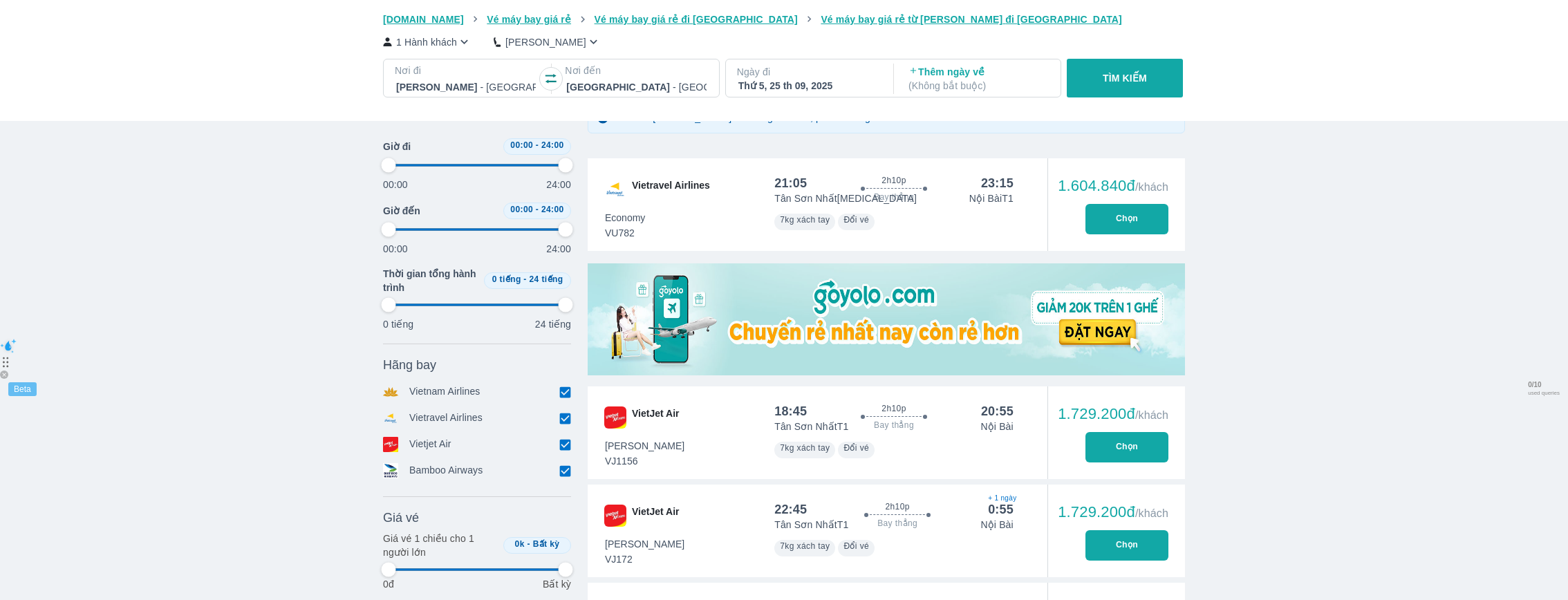
type input "97.9166666666667"
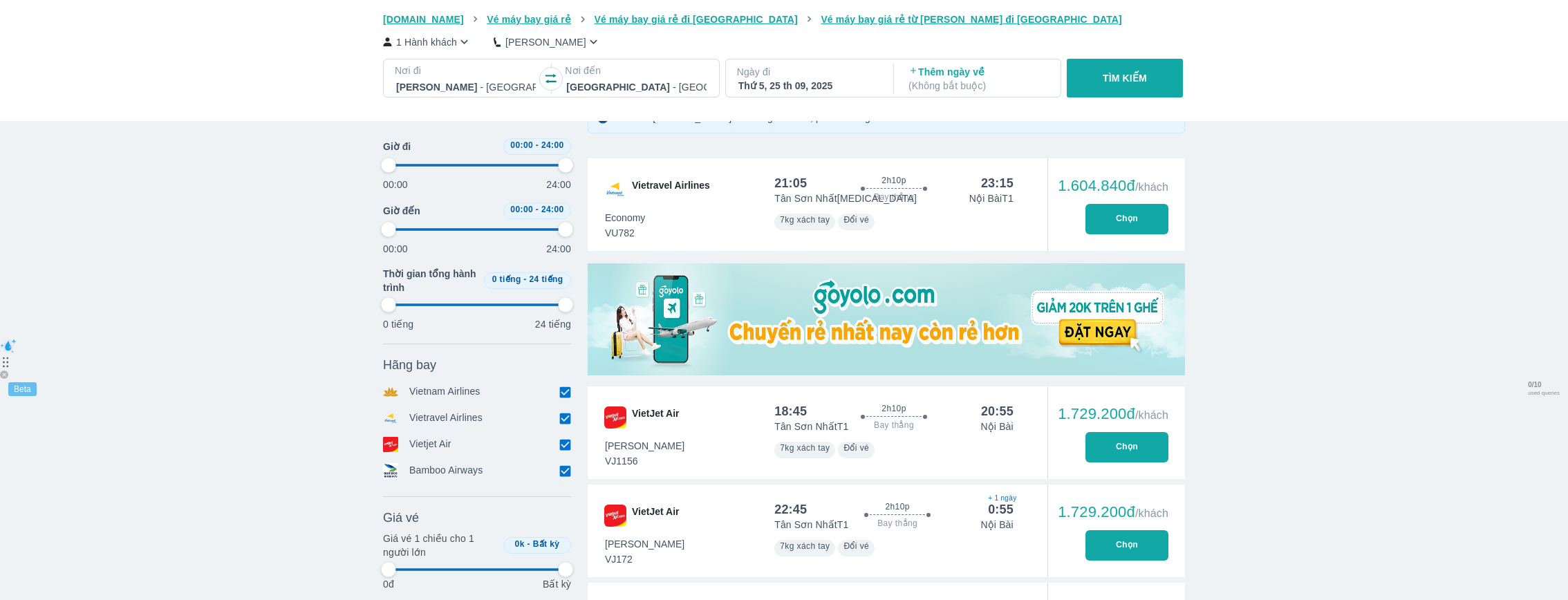
type input "97.9166666666667"
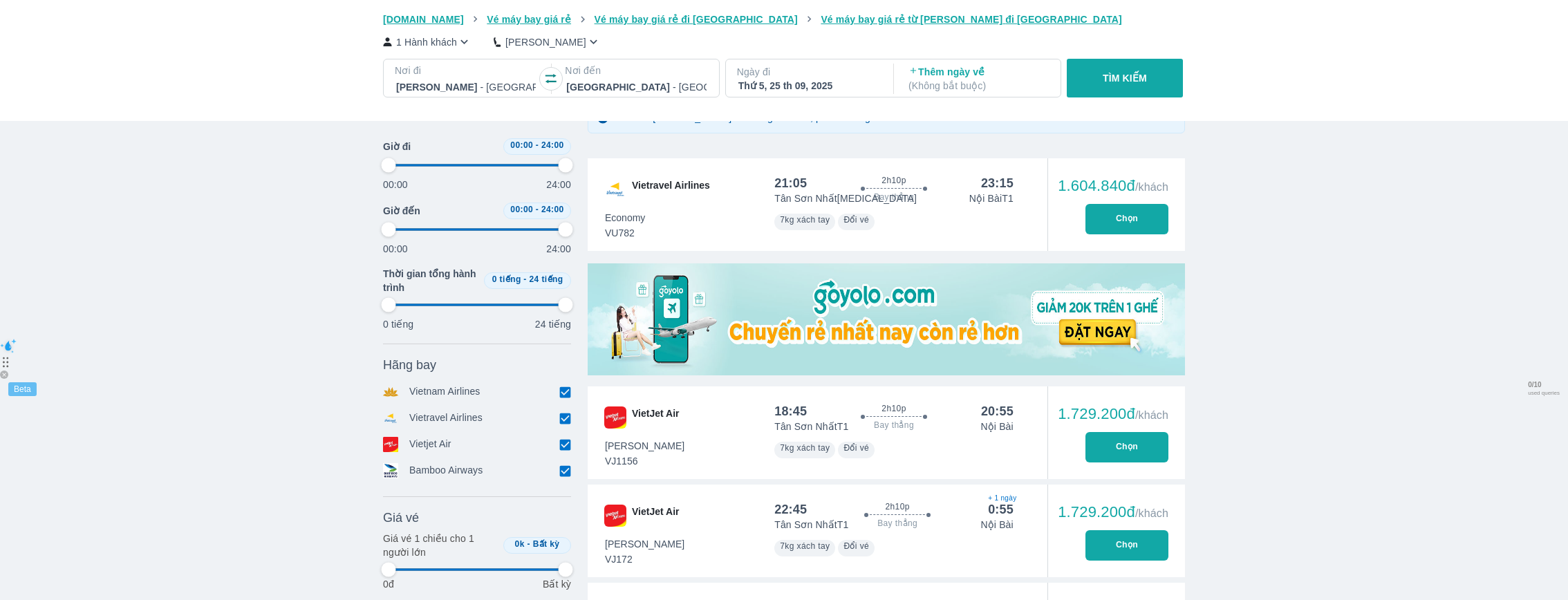
type input "97.9166666666667"
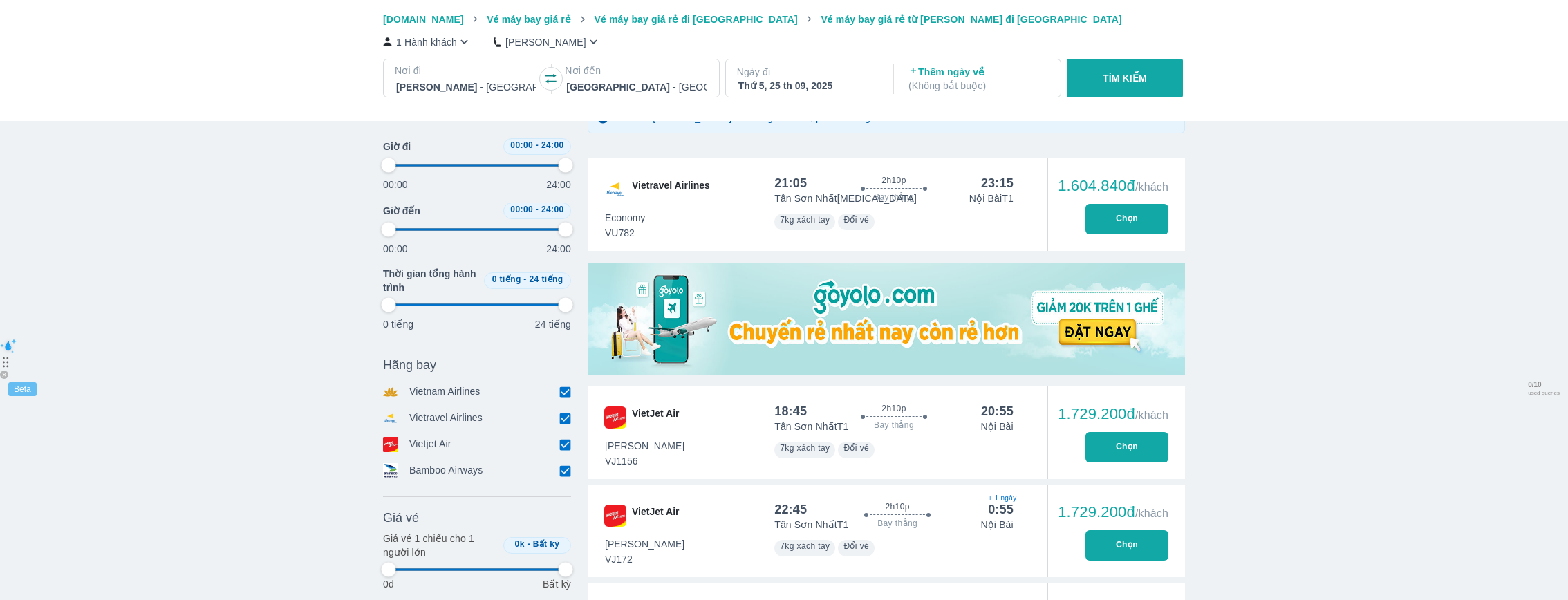
type input "97.9166666666667"
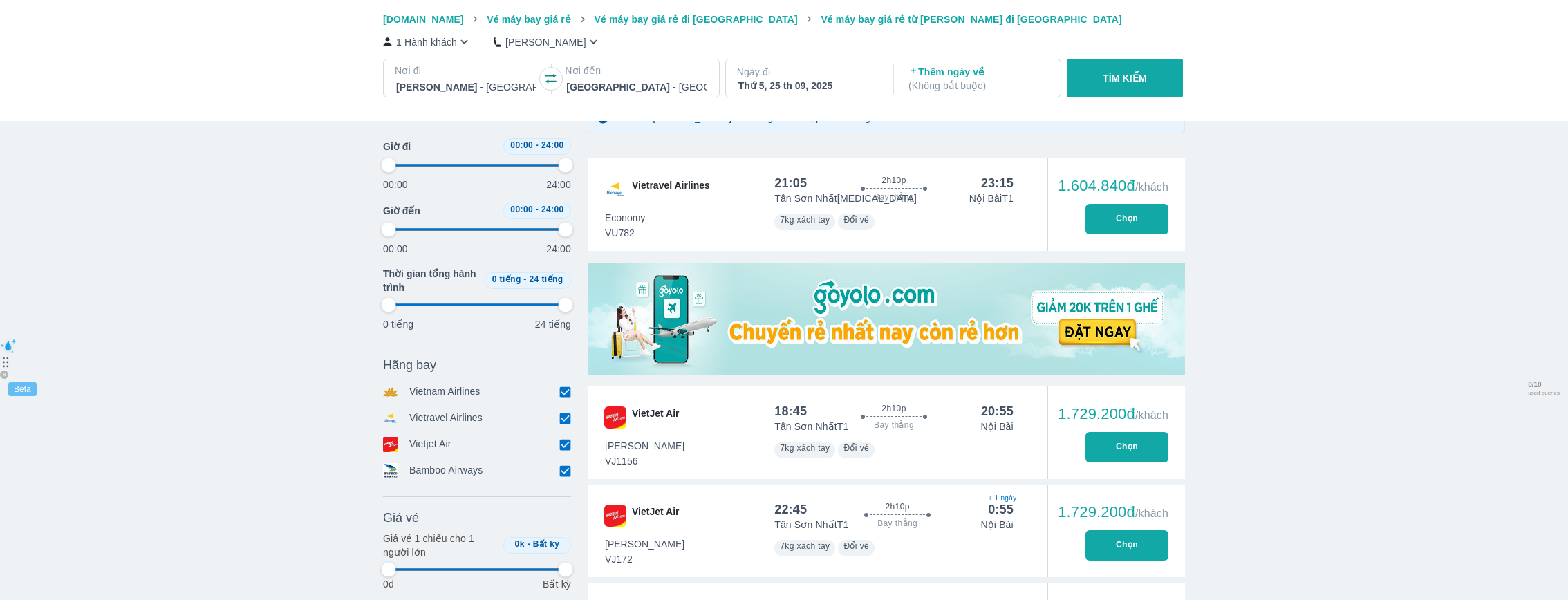
type input "97.9166666666667"
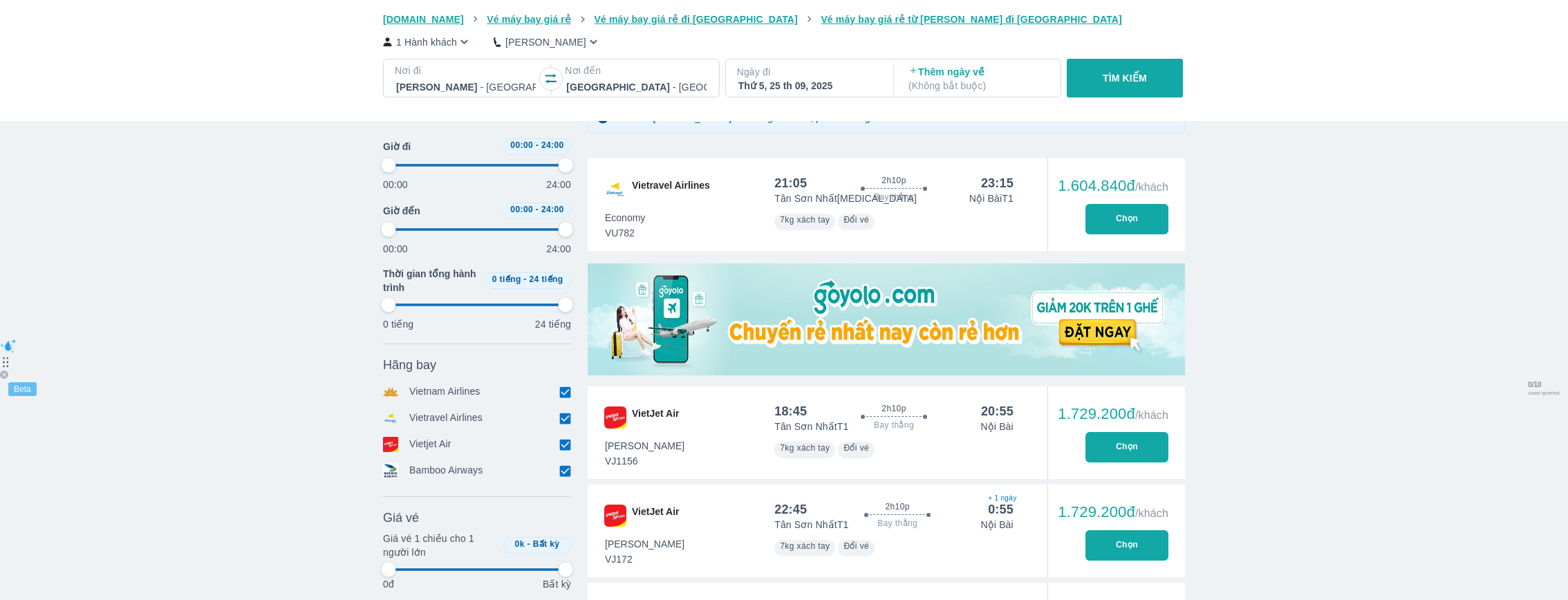
type input "97.9166666666667"
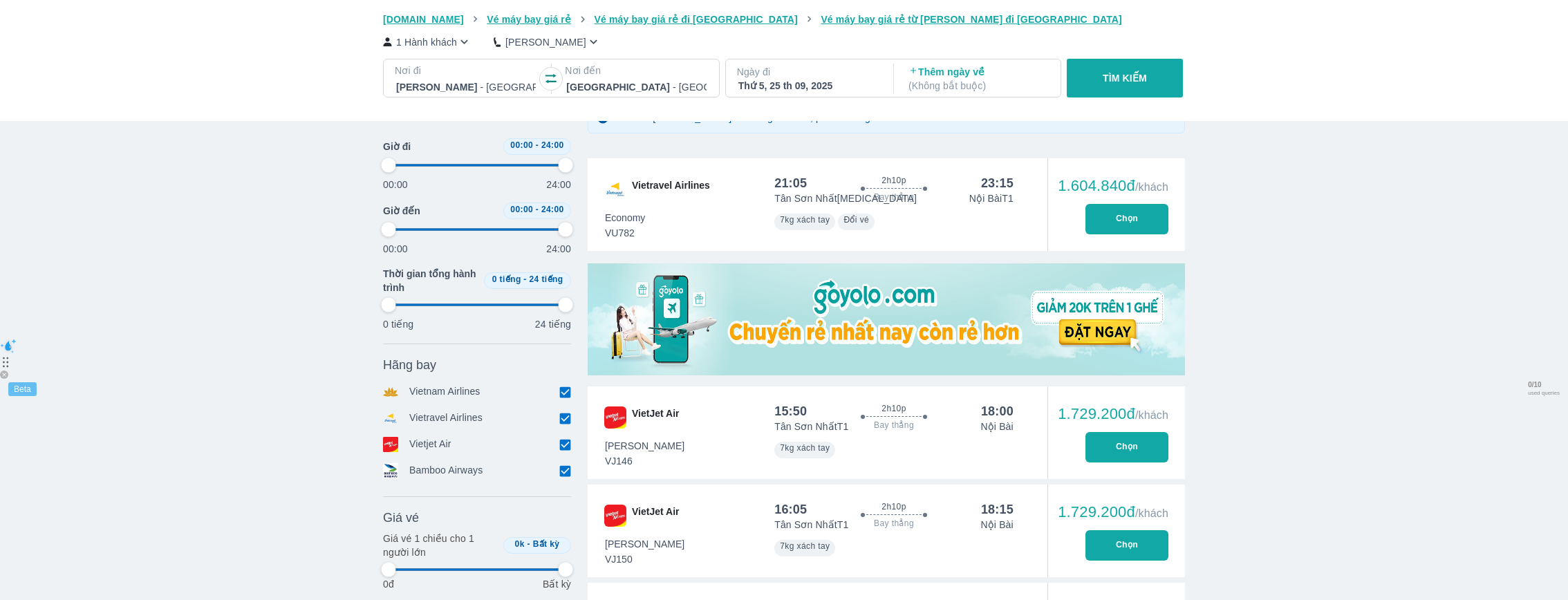
type input "97.9166666666667"
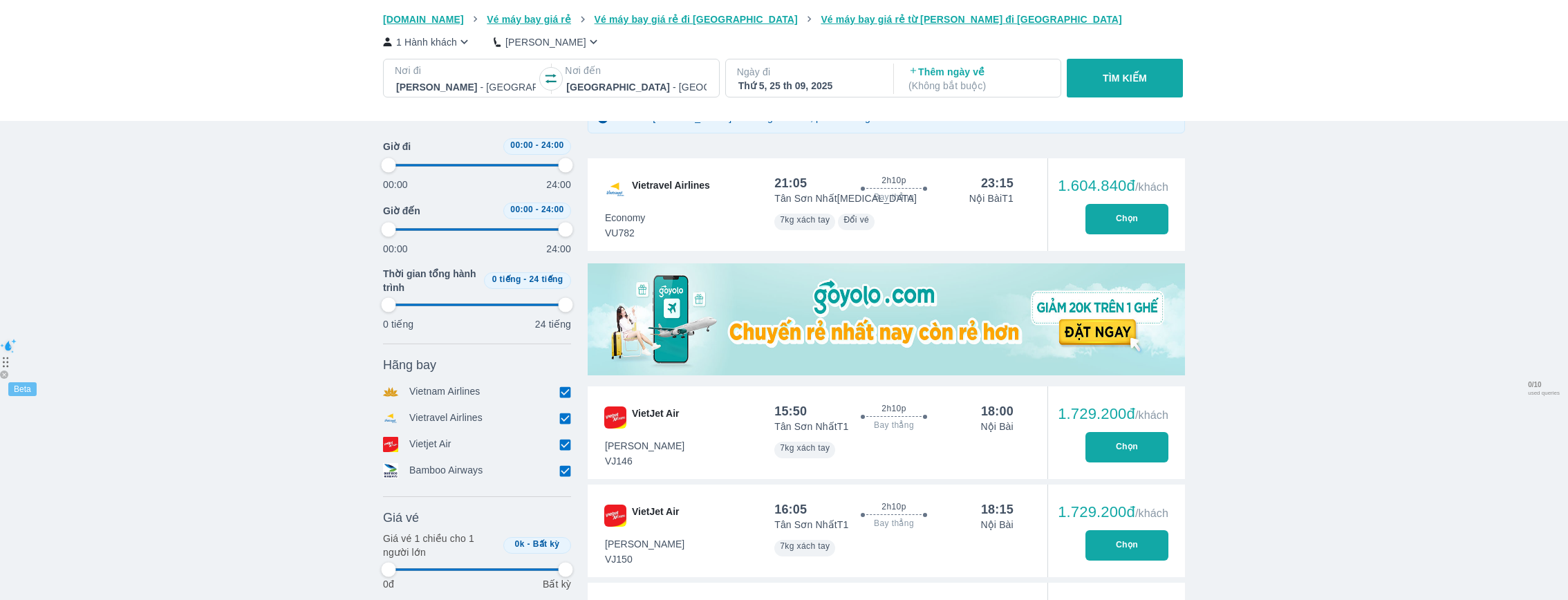
type input "97.9166666666667"
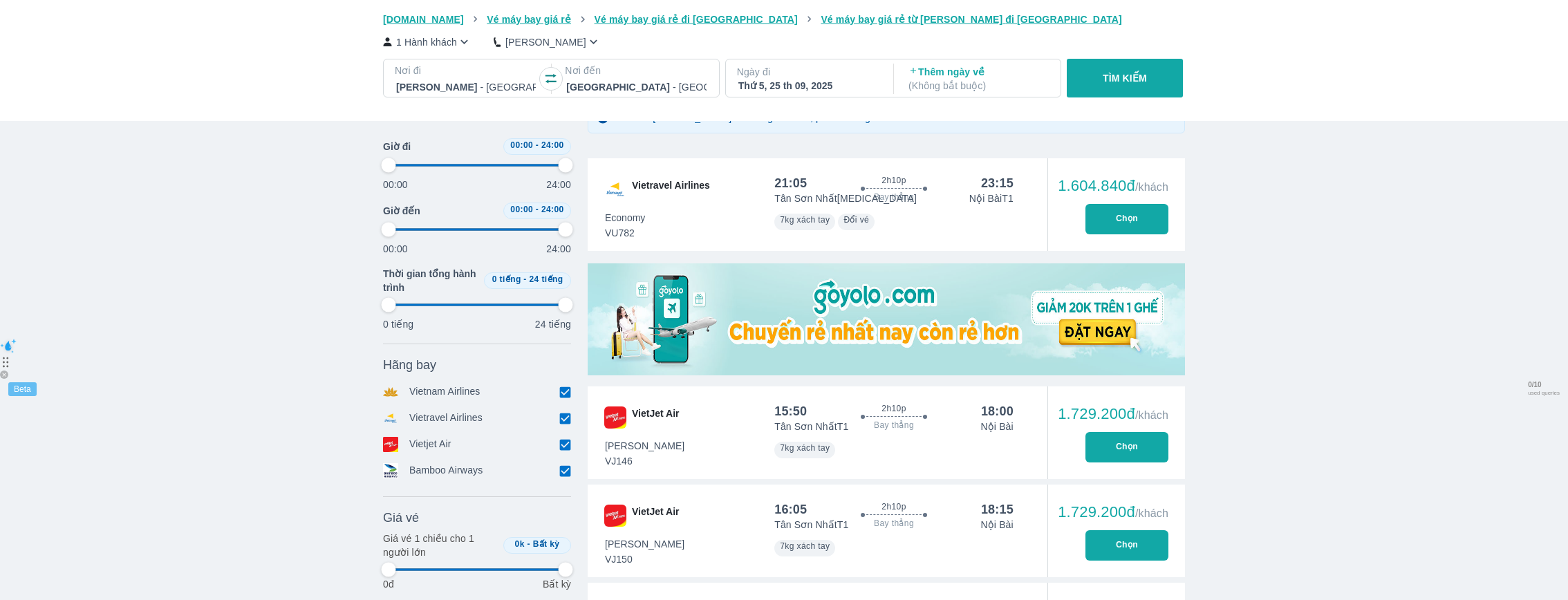
type input "97.9166666666667"
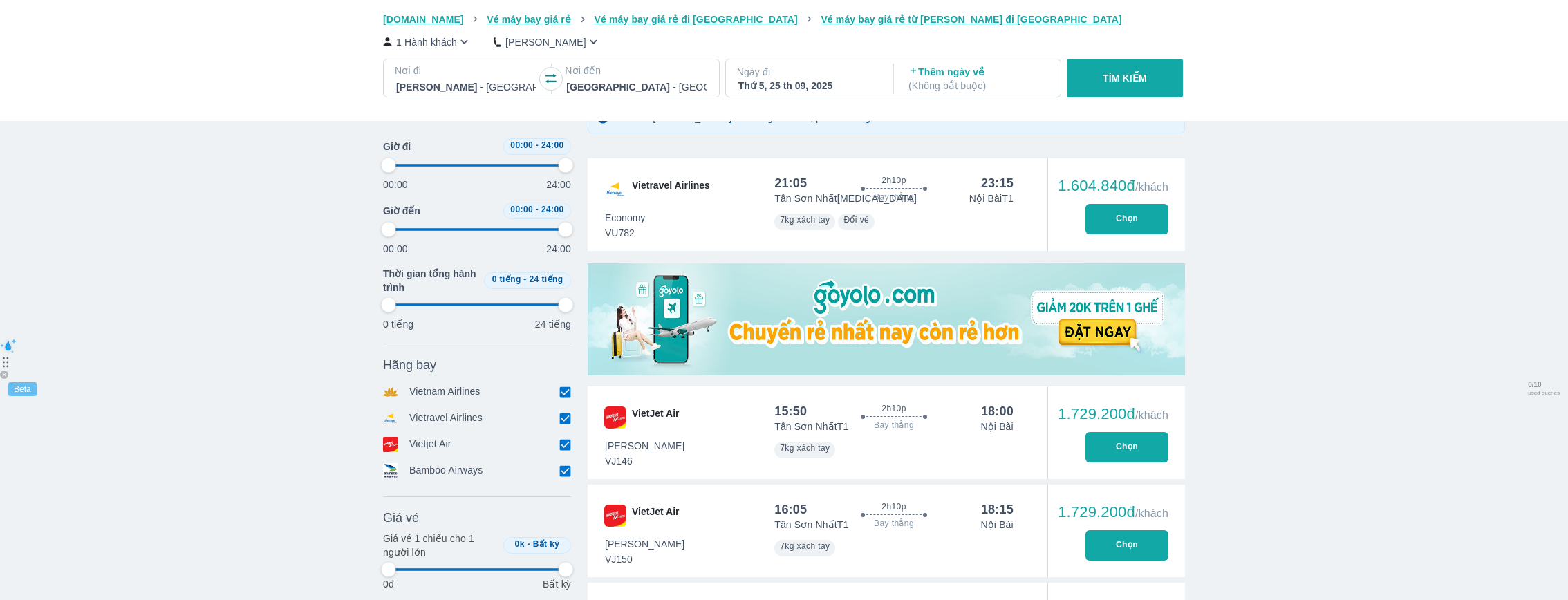
type input "97.9166666666667"
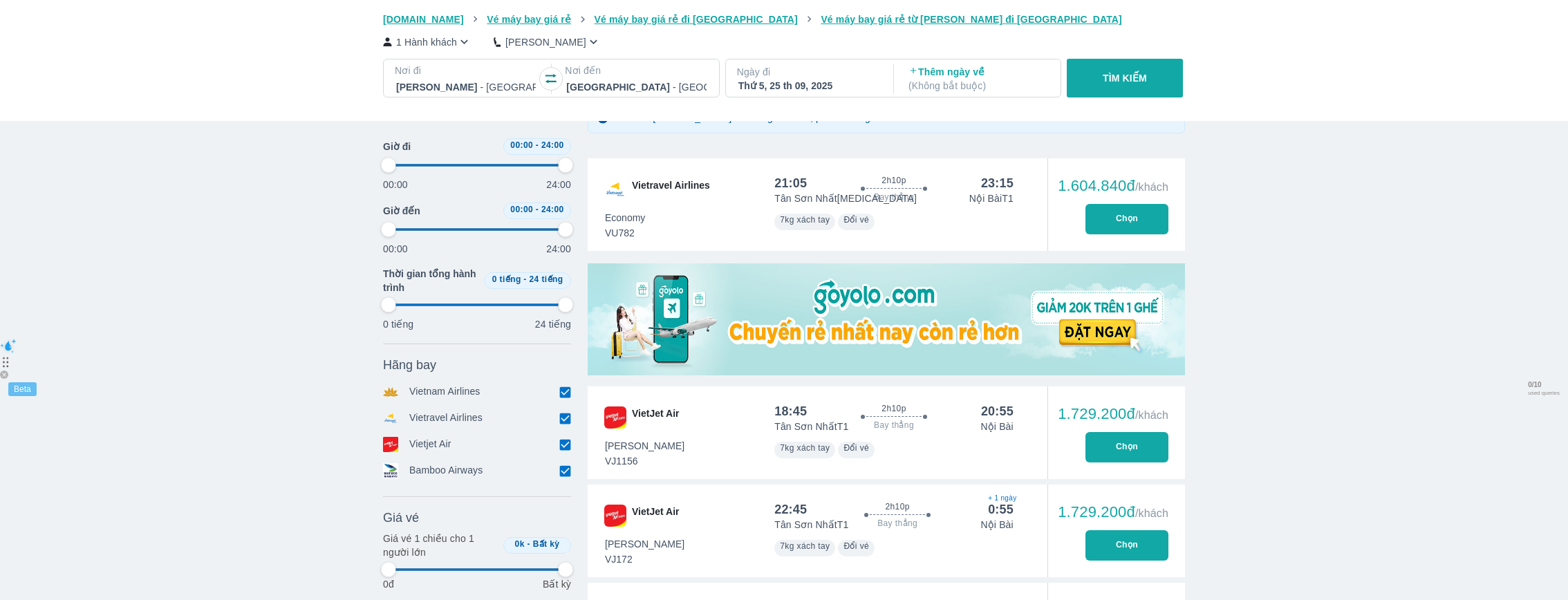
type input "97.9166666666667"
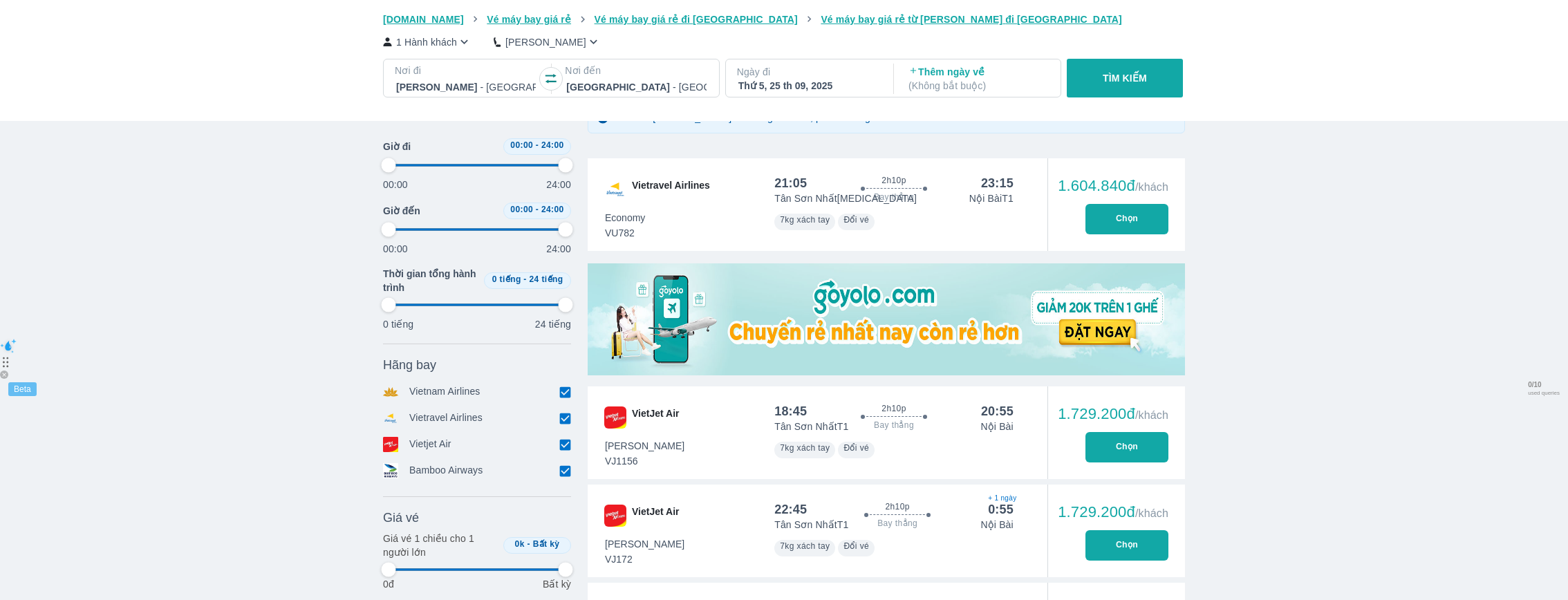
type input "97.9166666666667"
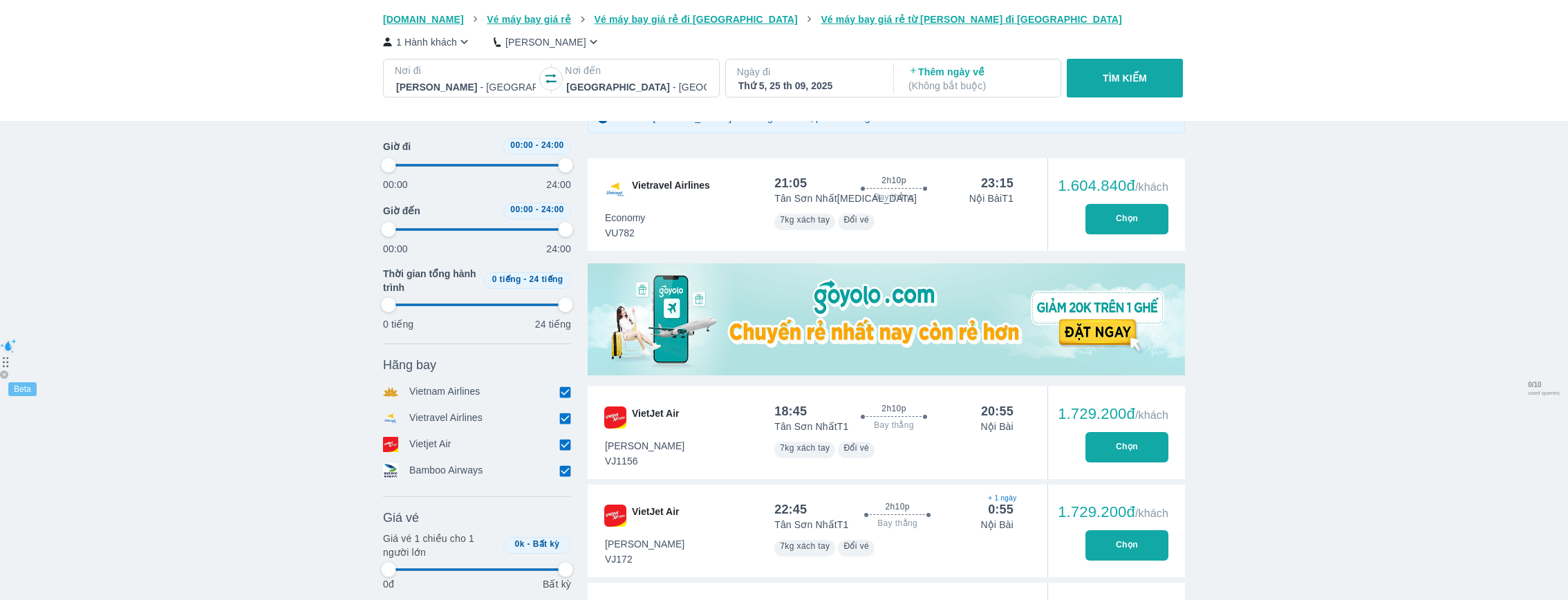
type input "97.9166666666667"
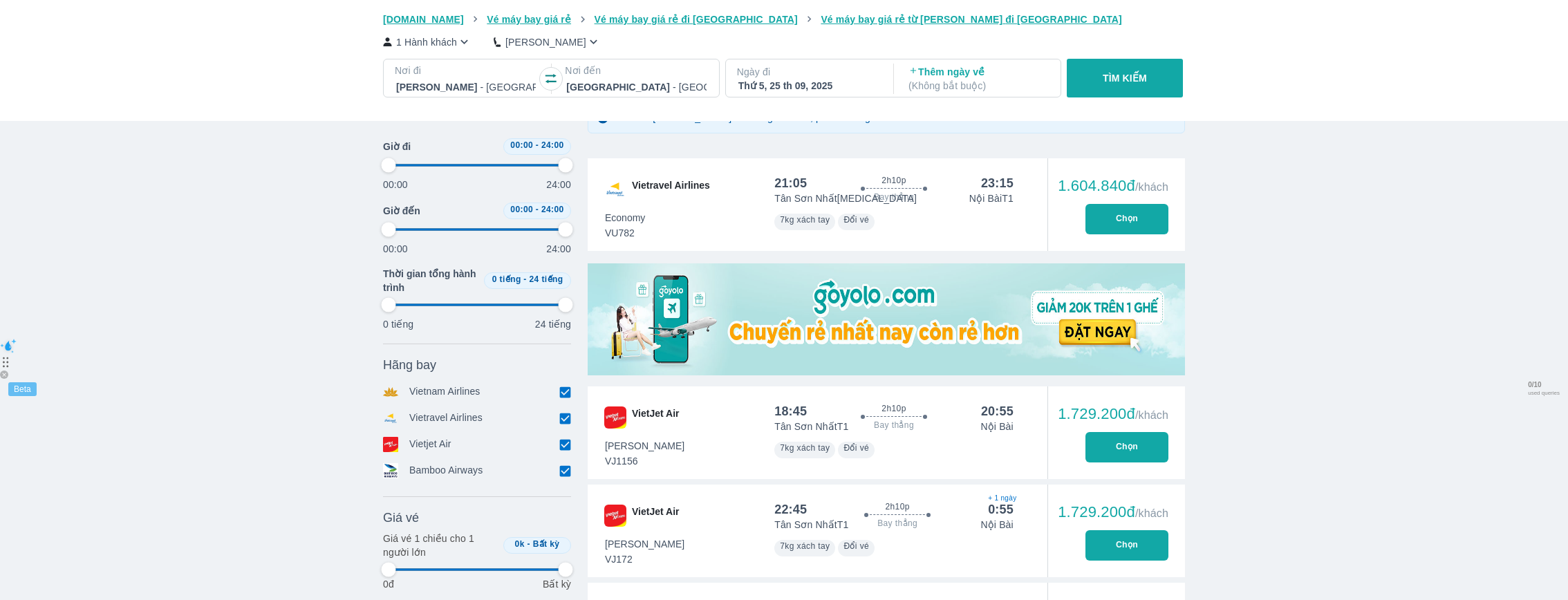
type input "97.9166666666667"
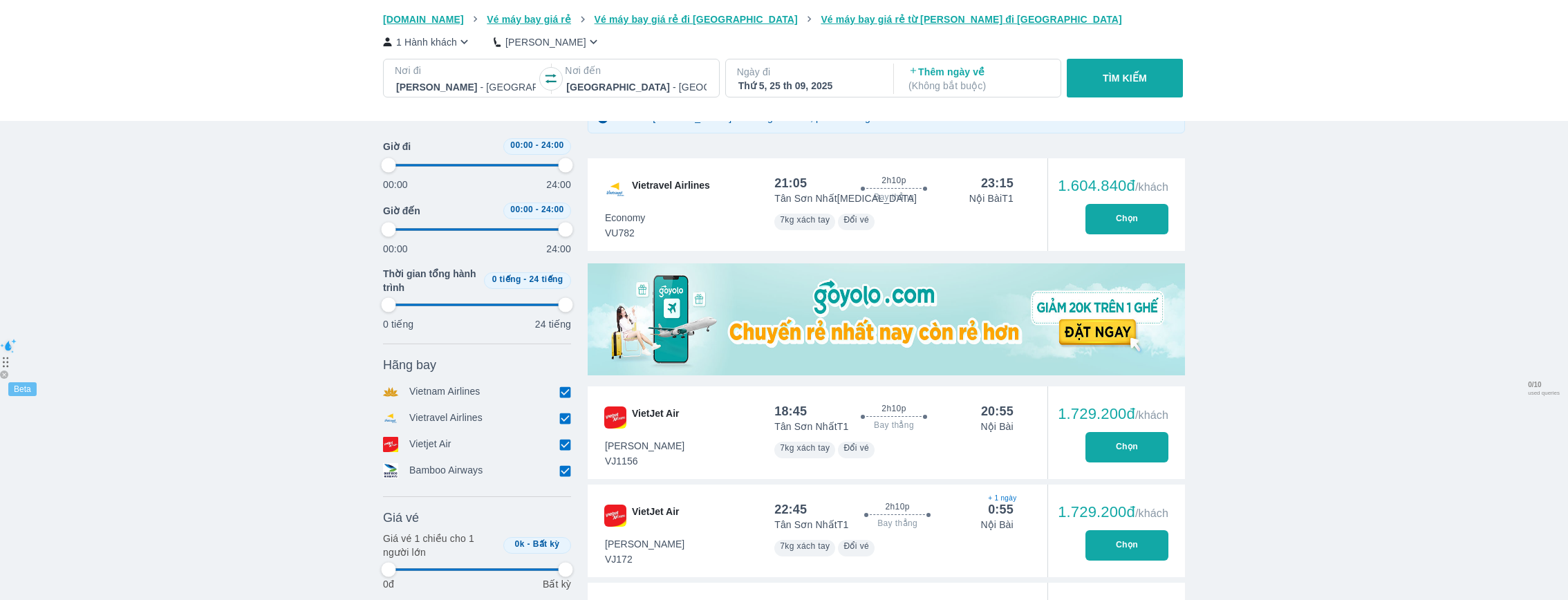
type input "97.9166666666667"
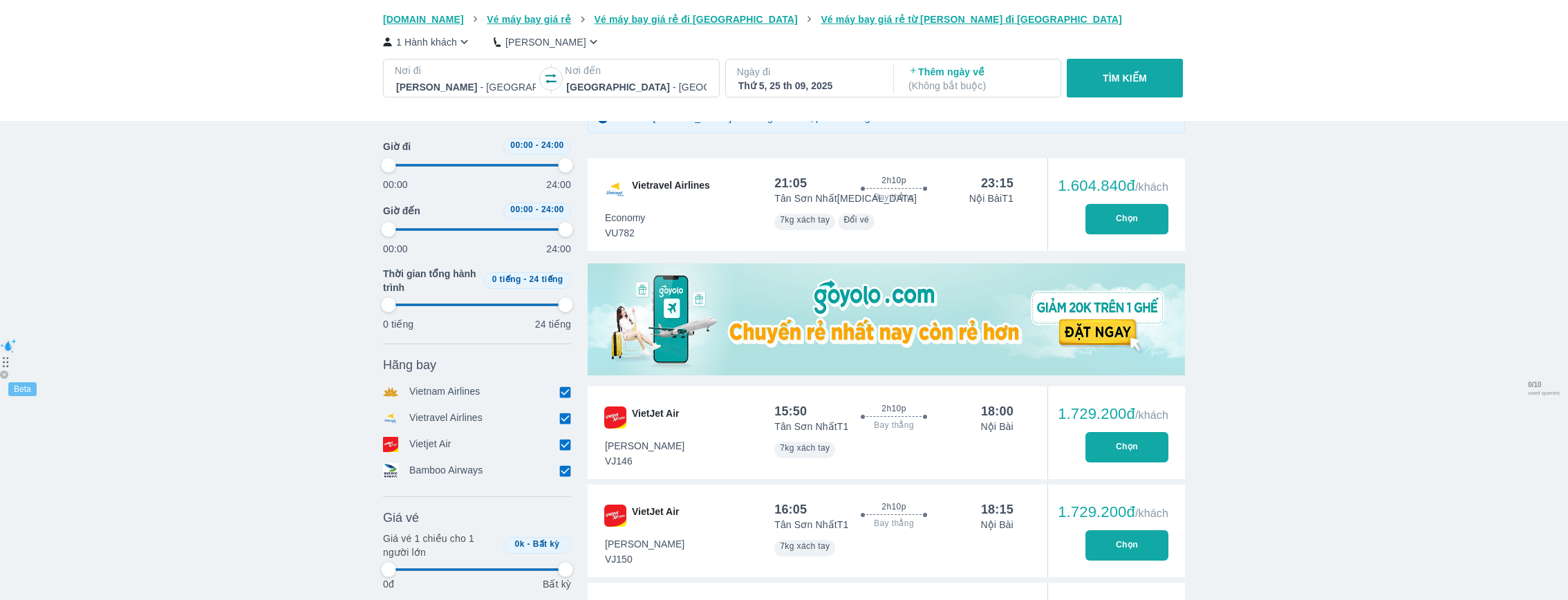
type input "97.9166666666667"
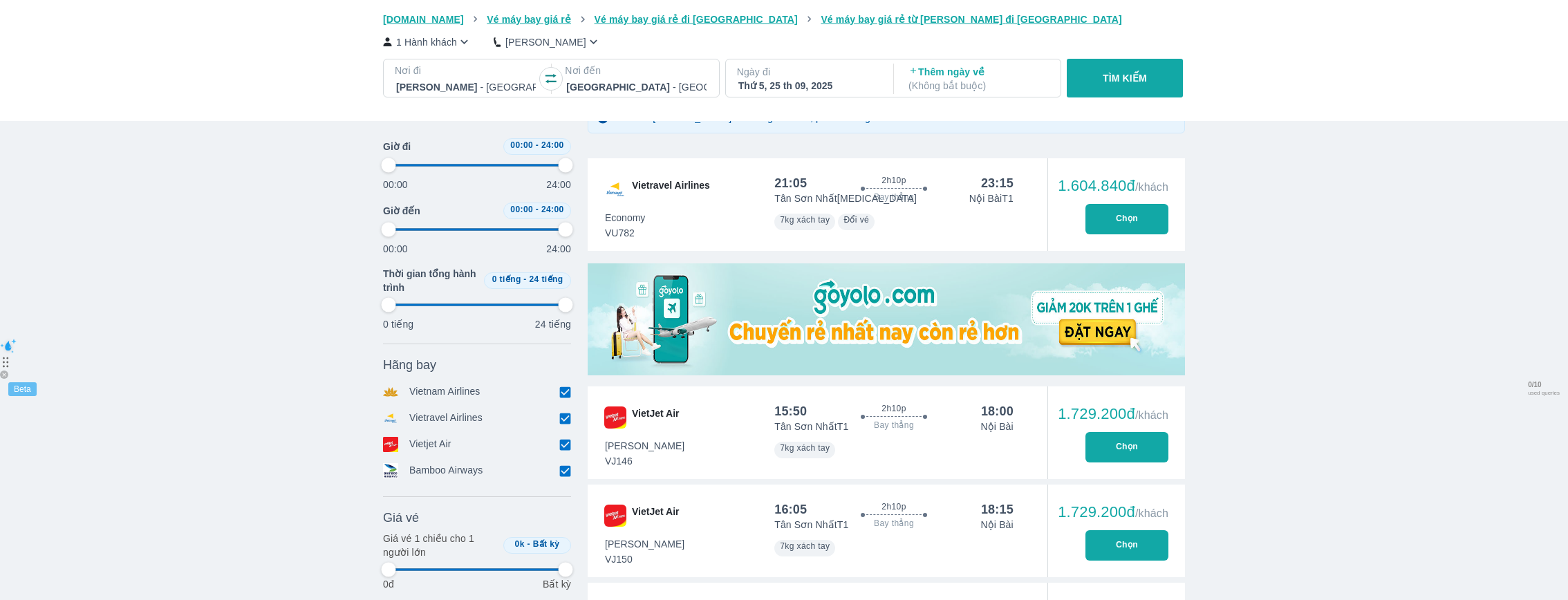
type input "97.9166666666667"
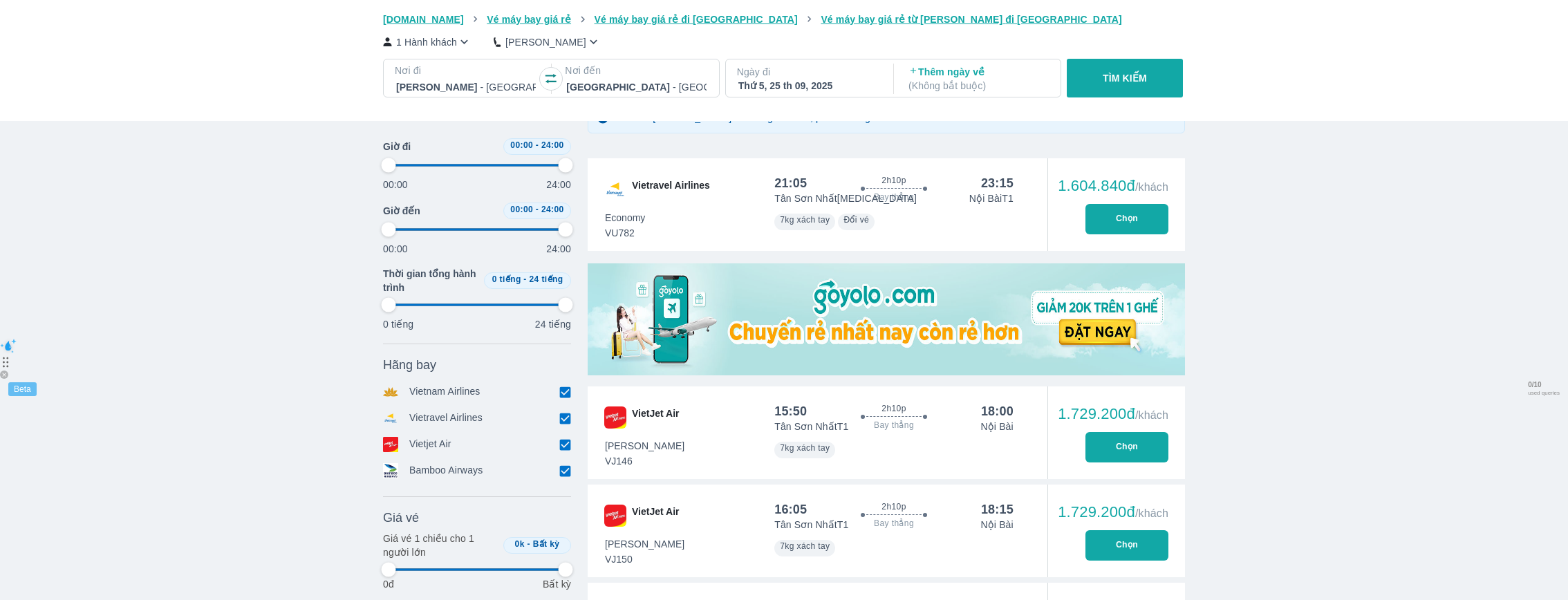
type input "97.9166666666667"
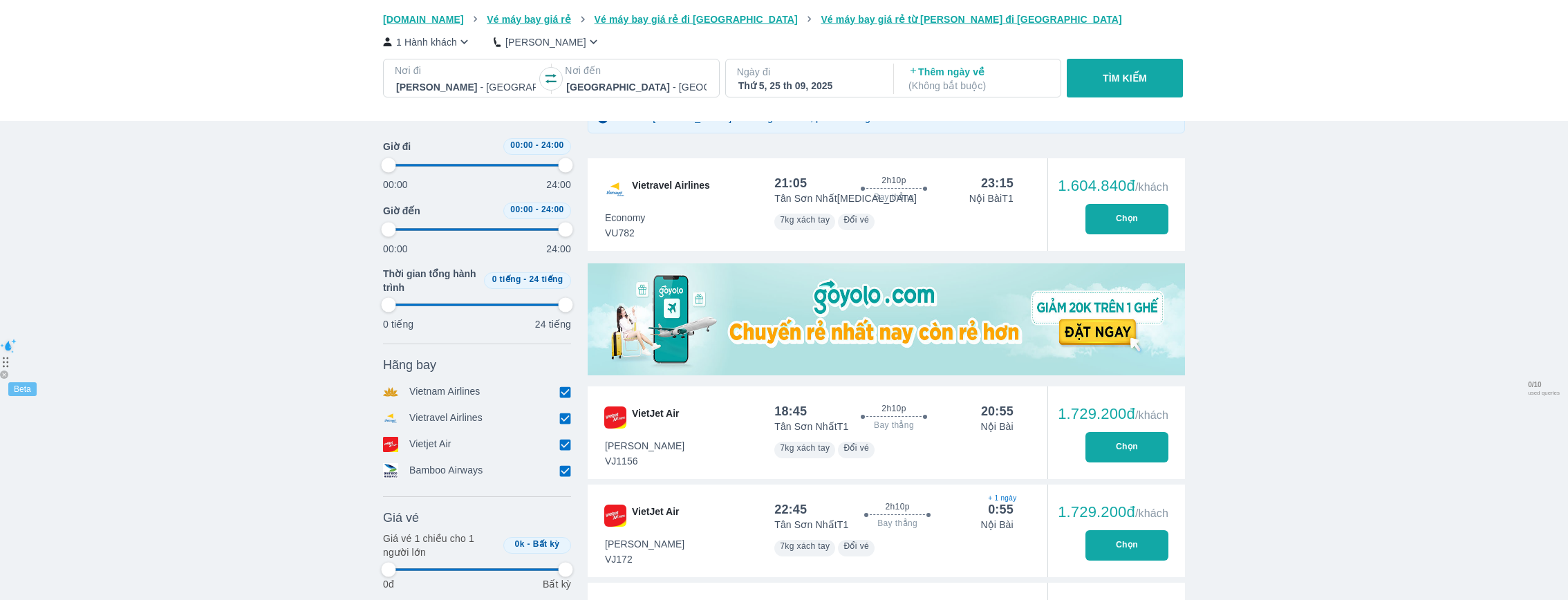
type input "97.9166666666667"
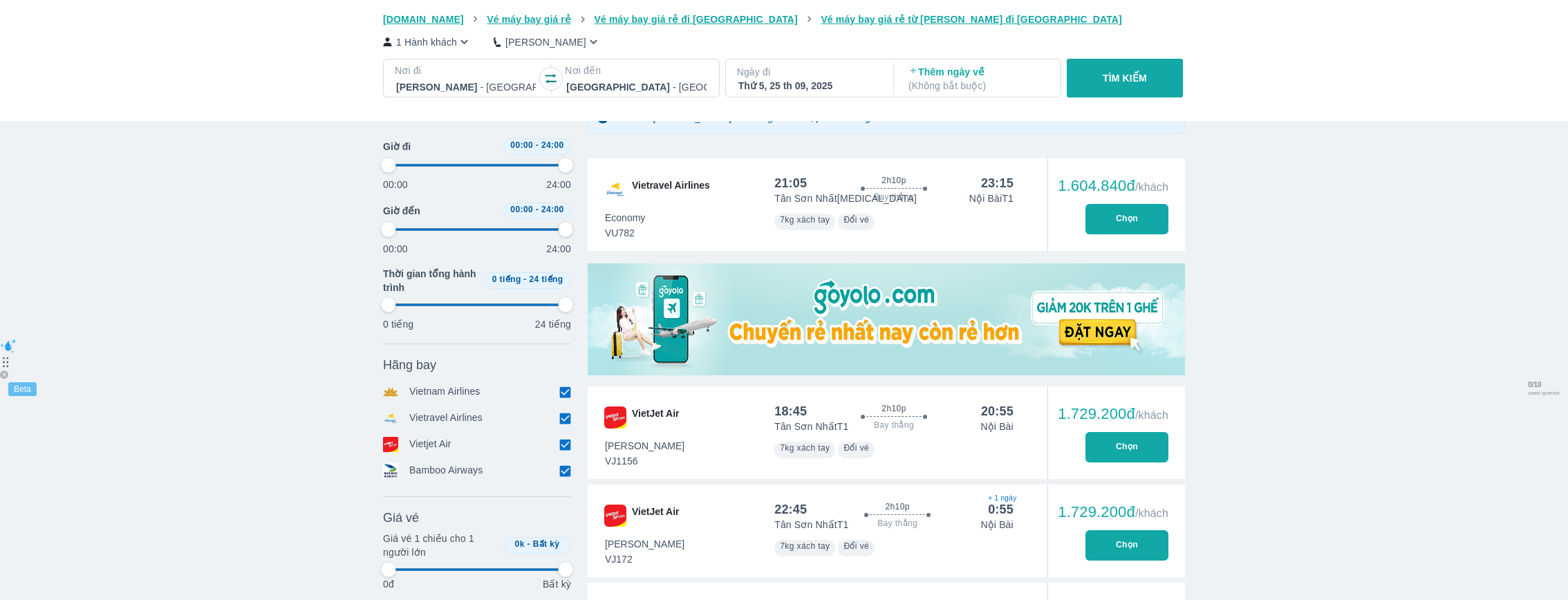
type input "97.9166666666667"
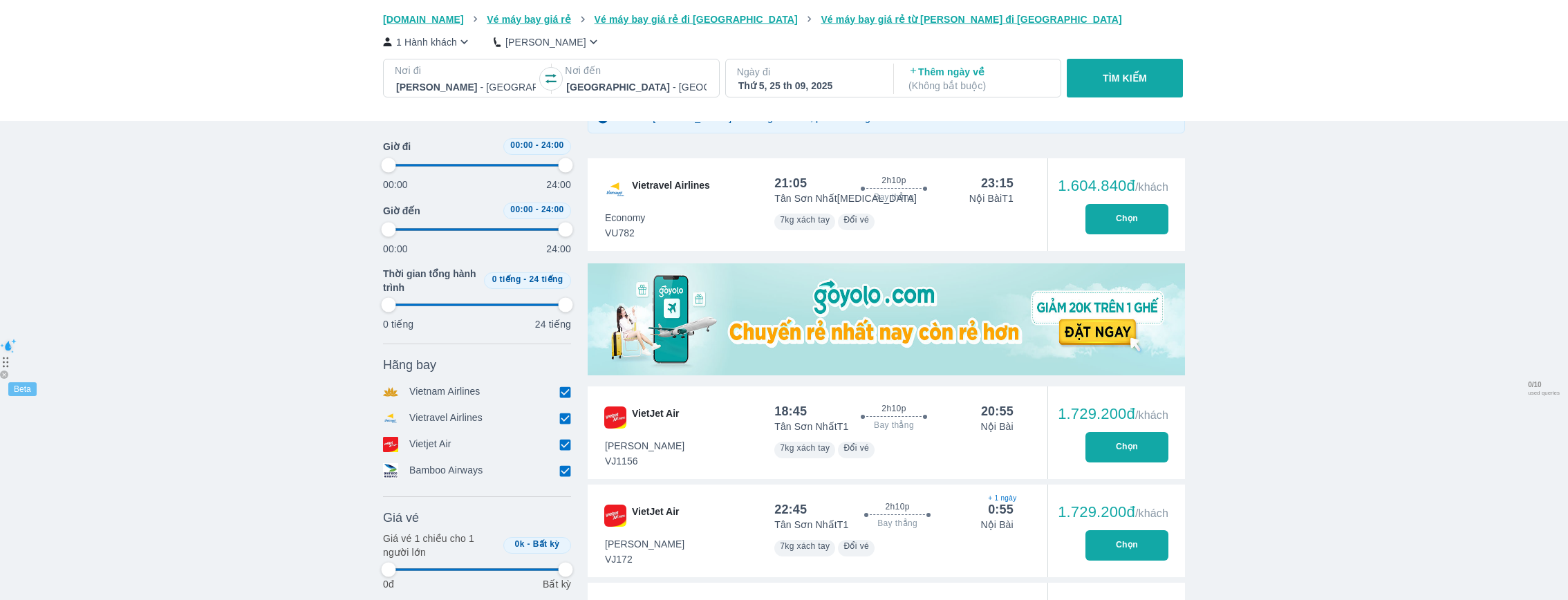
type input "97.9166666666667"
